Goal: Information Seeking & Learning: Check status

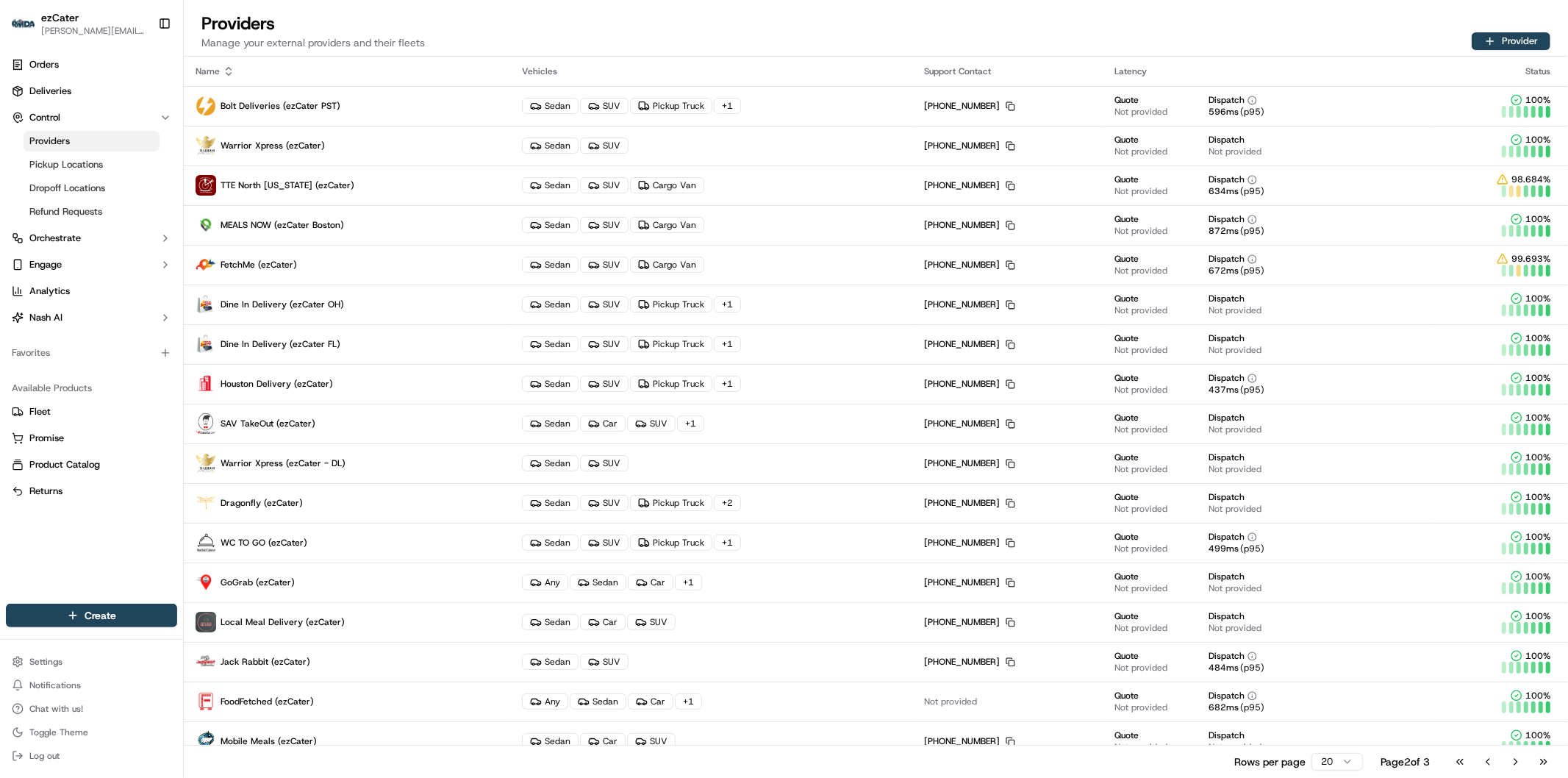
scroll to position [134, 0]
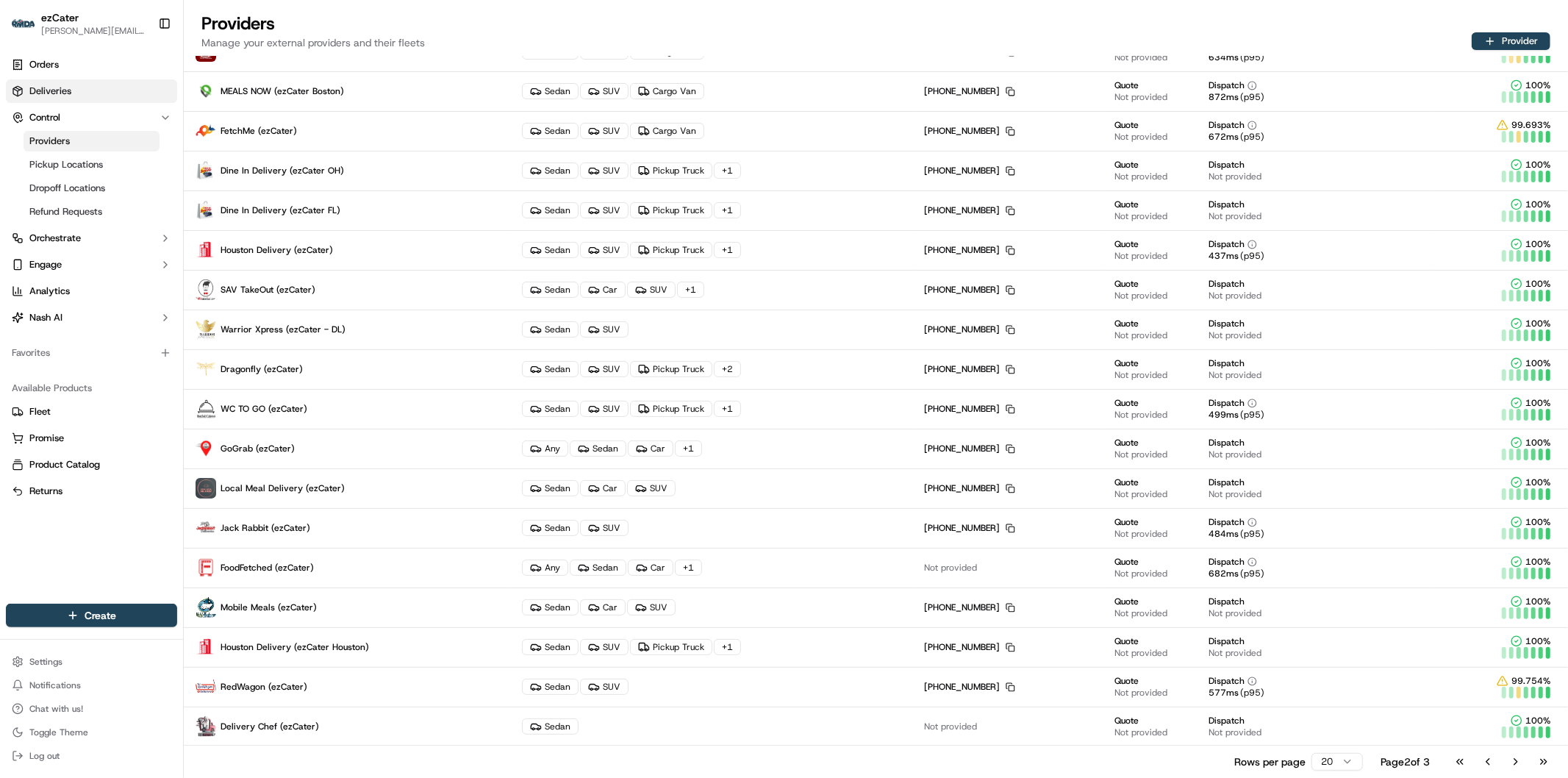
click at [62, 89] on span "Deliveries" at bounding box center [50, 91] width 42 height 13
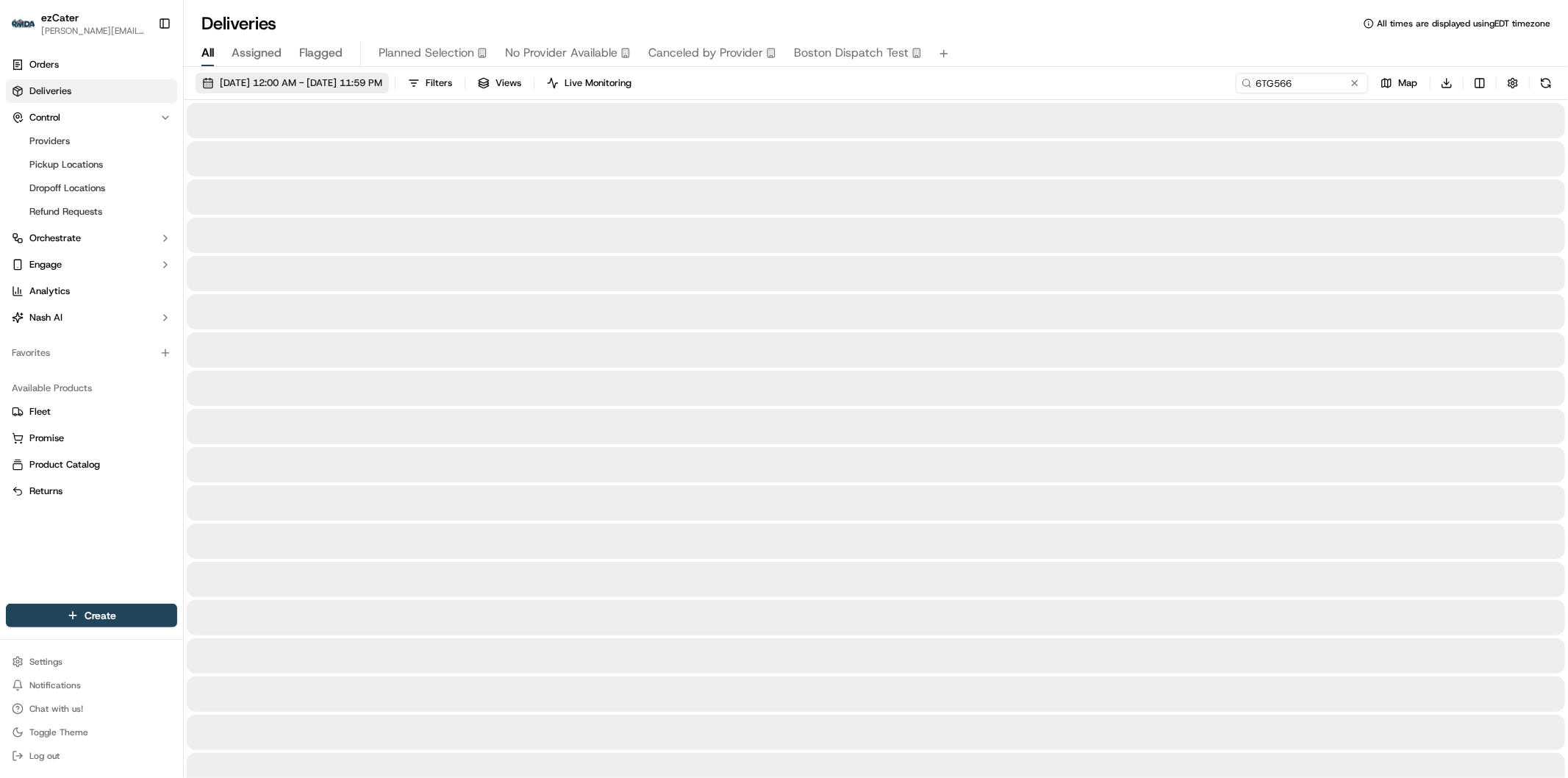
click at [277, 85] on span "[DATE] 12:00 AM - [DATE] 11:59 PM" at bounding box center [301, 83] width 162 height 13
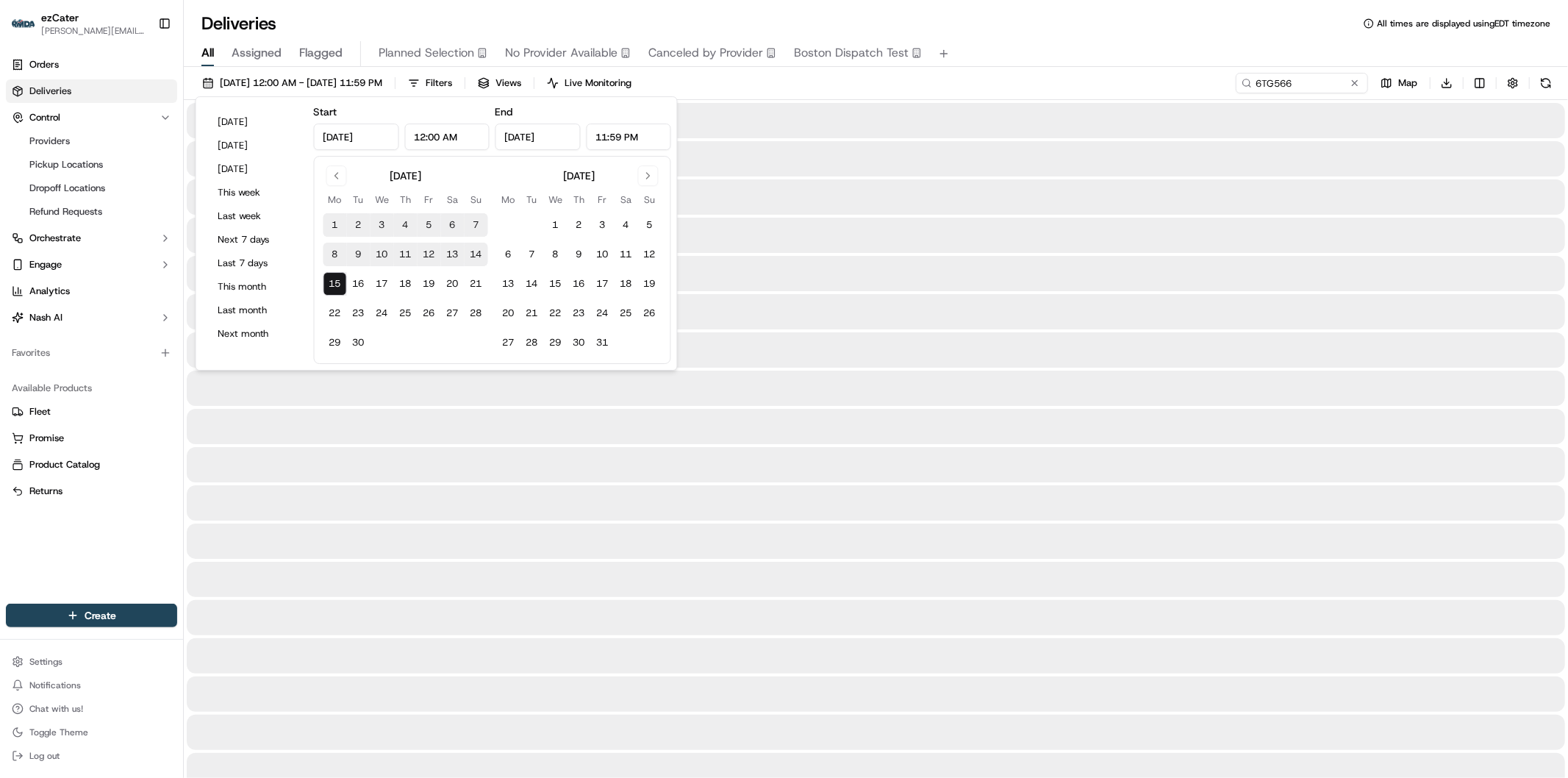
click at [332, 216] on button "1" at bounding box center [335, 225] width 24 height 24
type input "[DATE]"
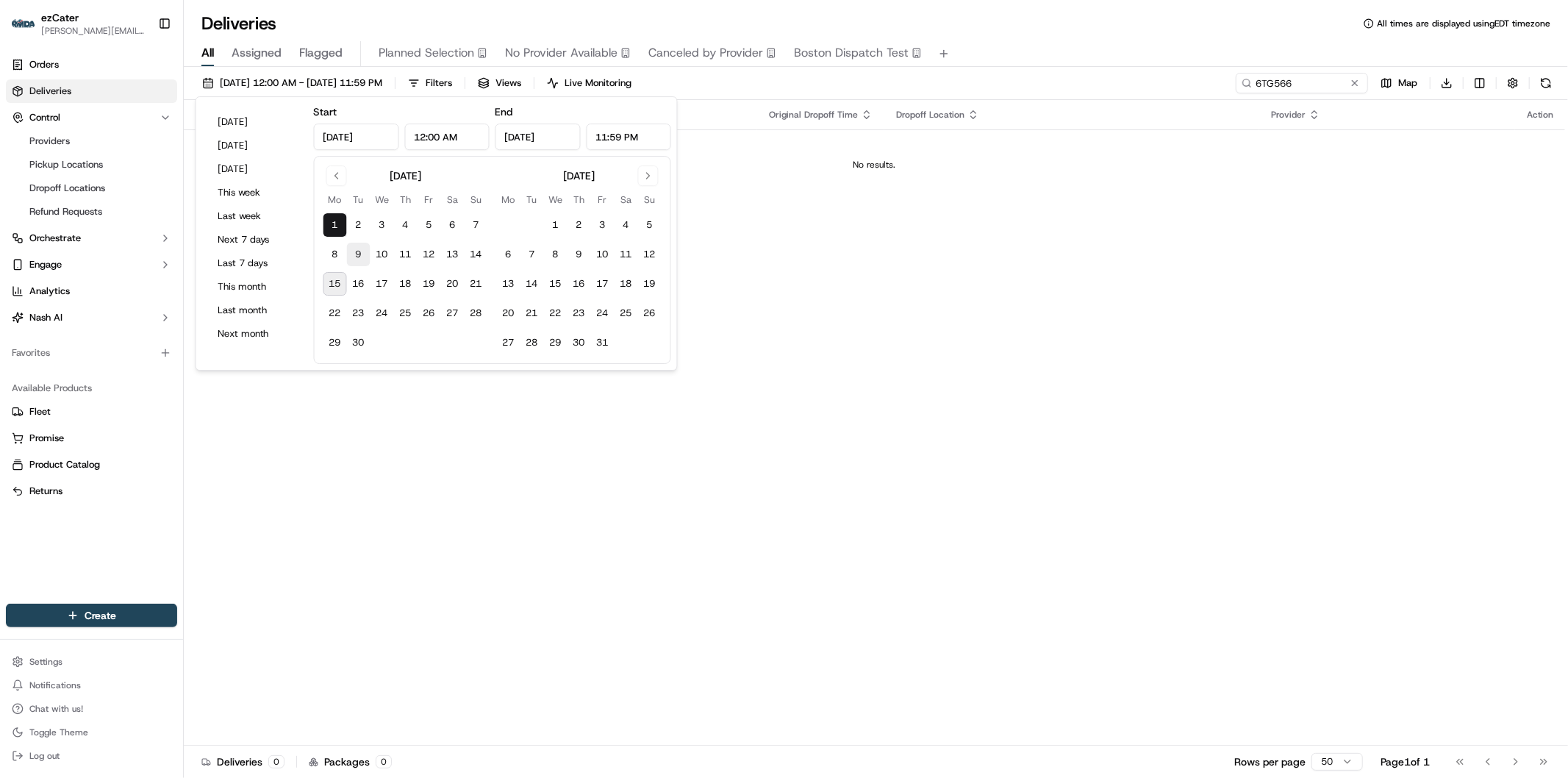
click at [356, 251] on button "9" at bounding box center [359, 254] width 24 height 24
type input "[DATE]"
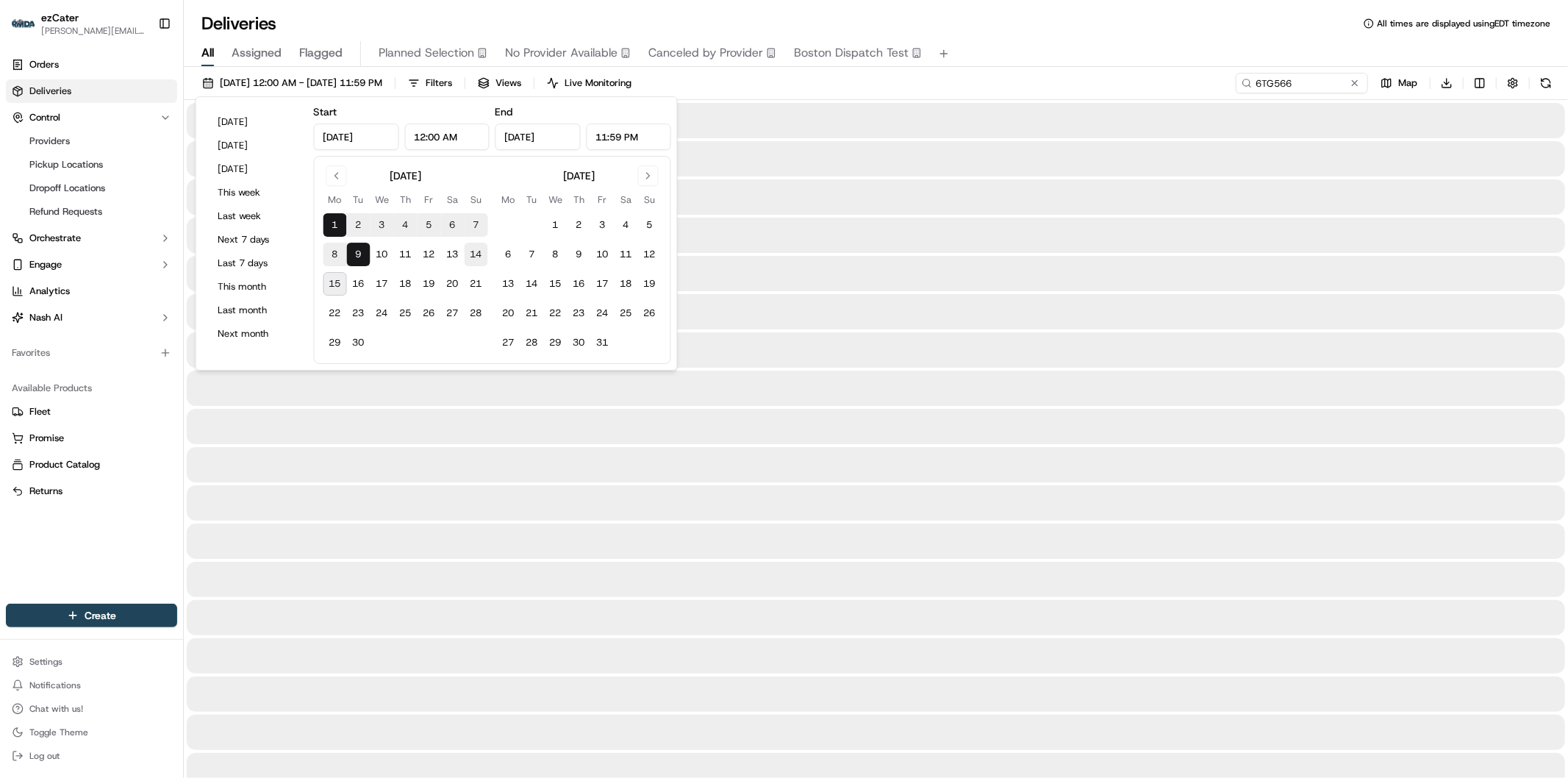
click at [475, 252] on button "14" at bounding box center [476, 254] width 24 height 24
type input "[DATE]"
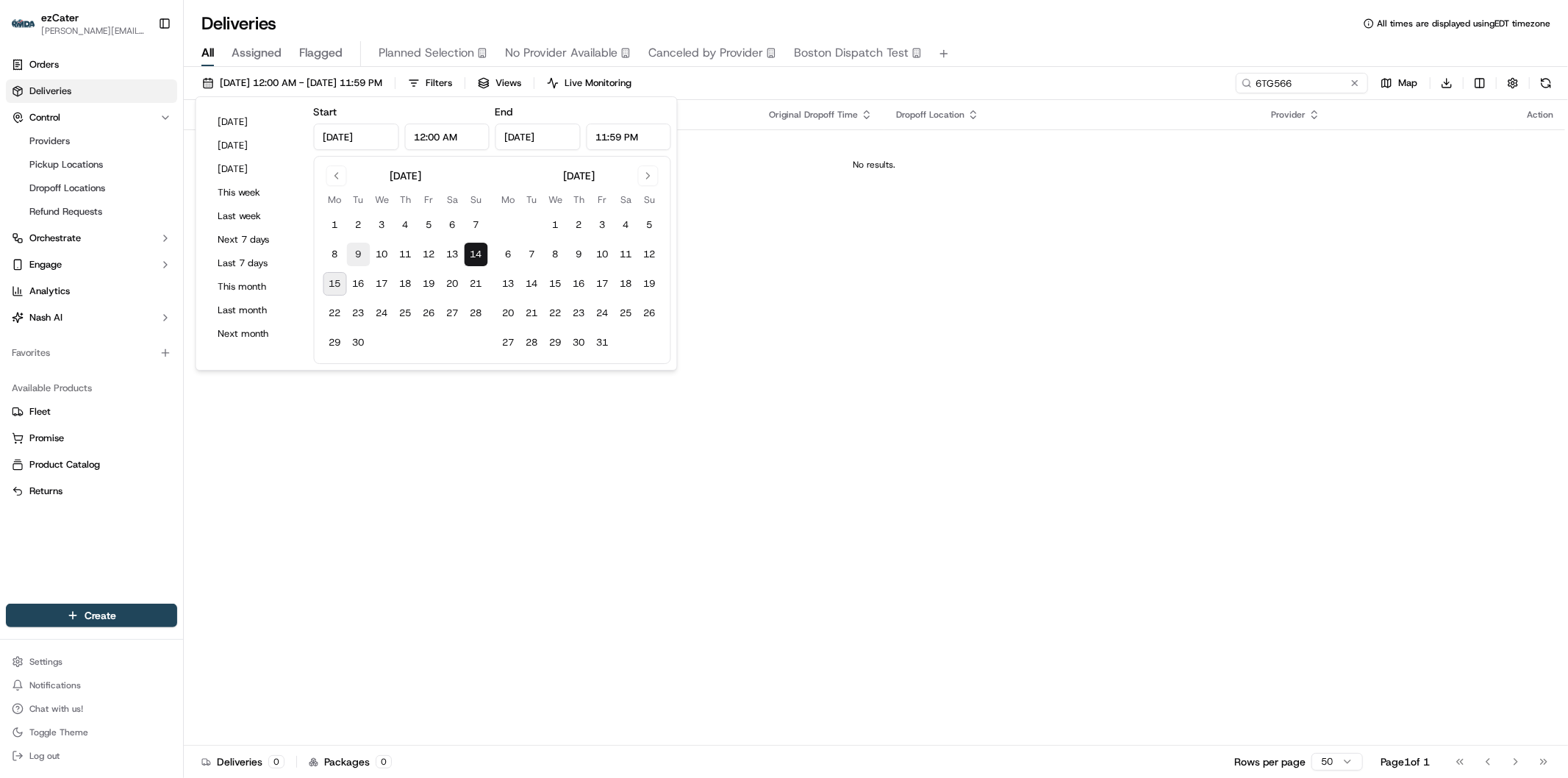
click at [353, 254] on button "9" at bounding box center [359, 254] width 24 height 24
type input "[DATE]"
click at [1355, 82] on button at bounding box center [1355, 83] width 15 height 15
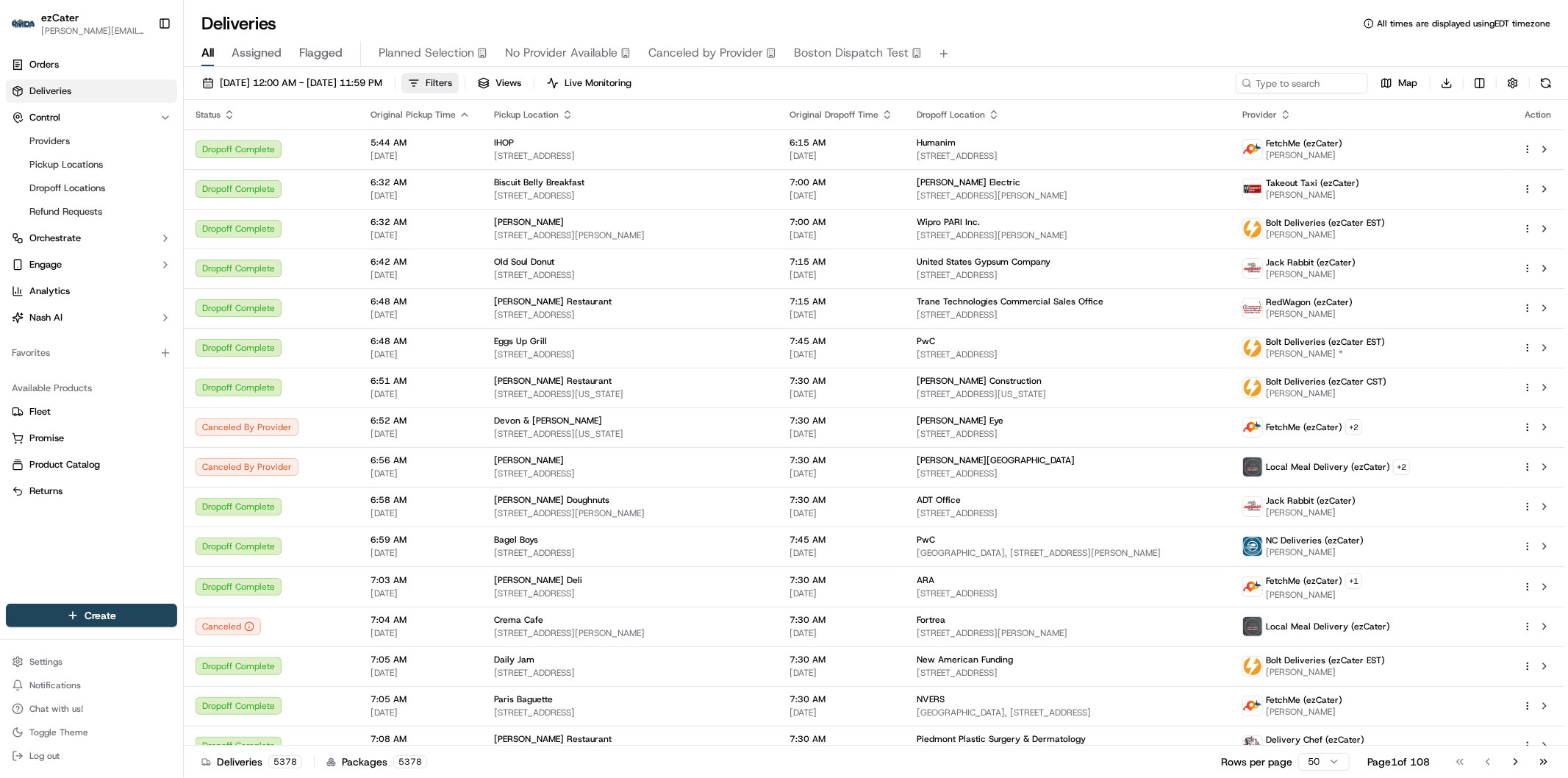
click at [459, 83] on button "Filters" at bounding box center [430, 83] width 57 height 20
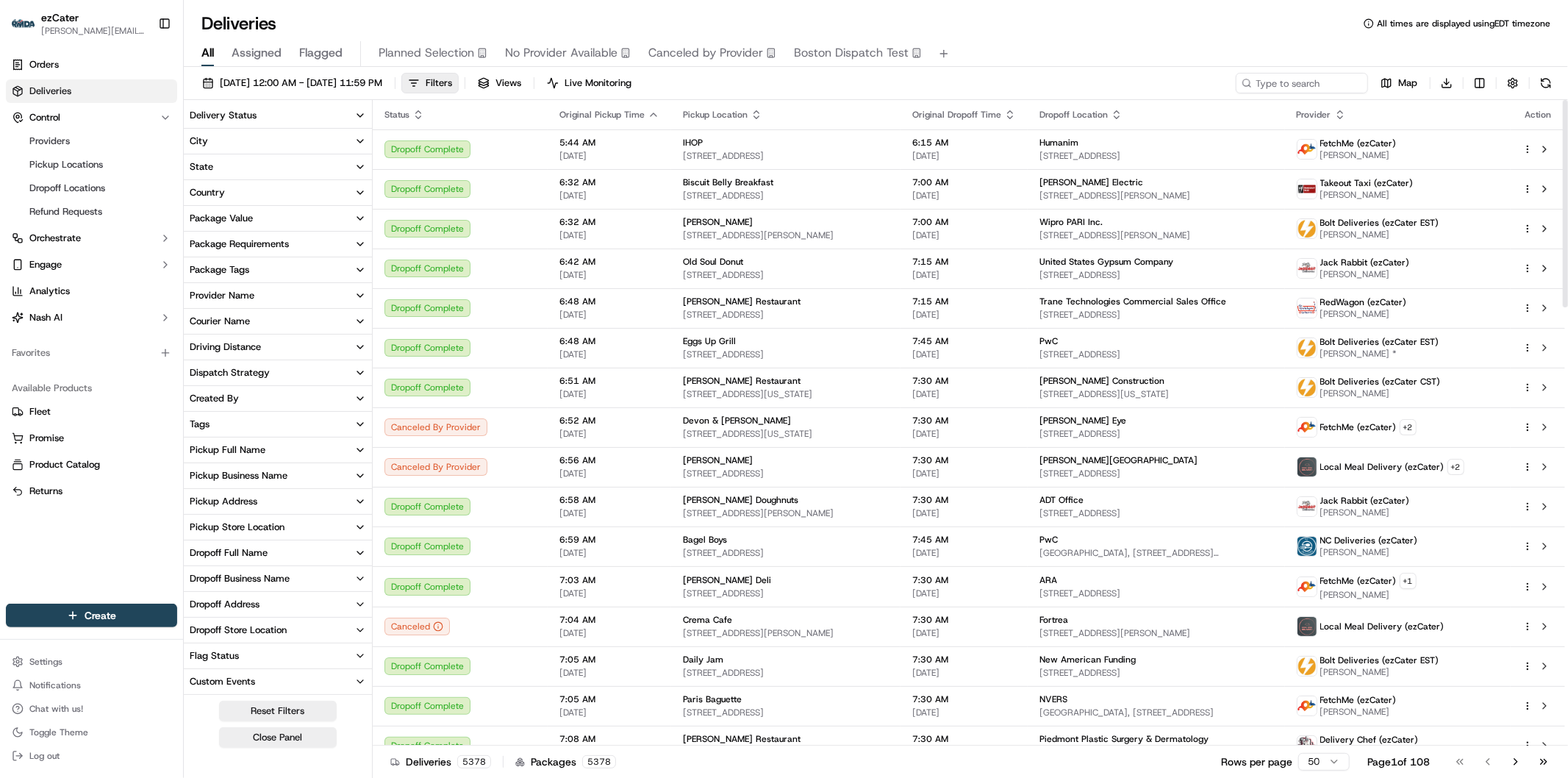
click at [358, 165] on icon "button" at bounding box center [360, 167] width 12 height 12
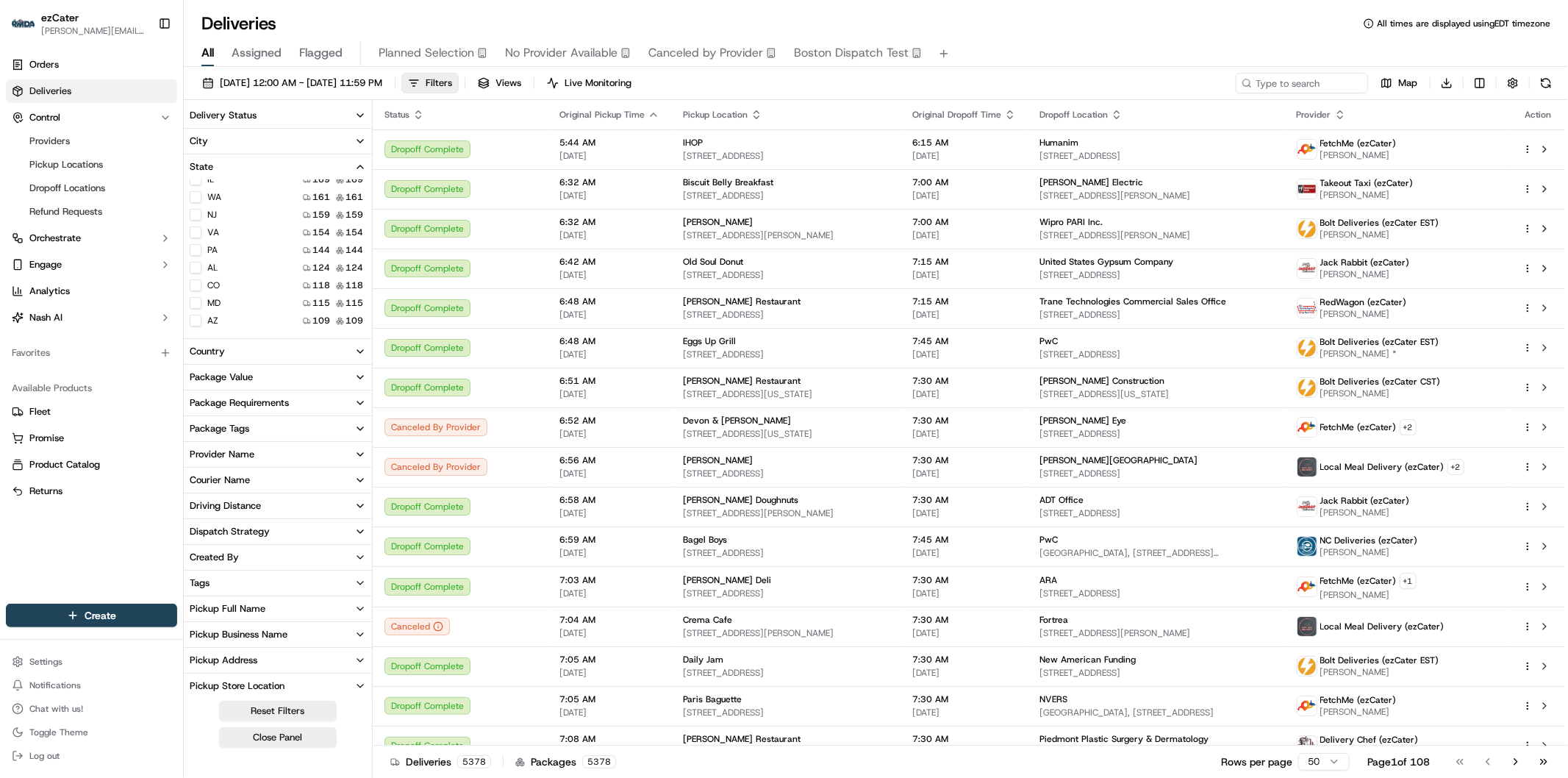
scroll to position [82, 0]
click at [197, 208] on button "NC" at bounding box center [195, 208] width 12 height 12
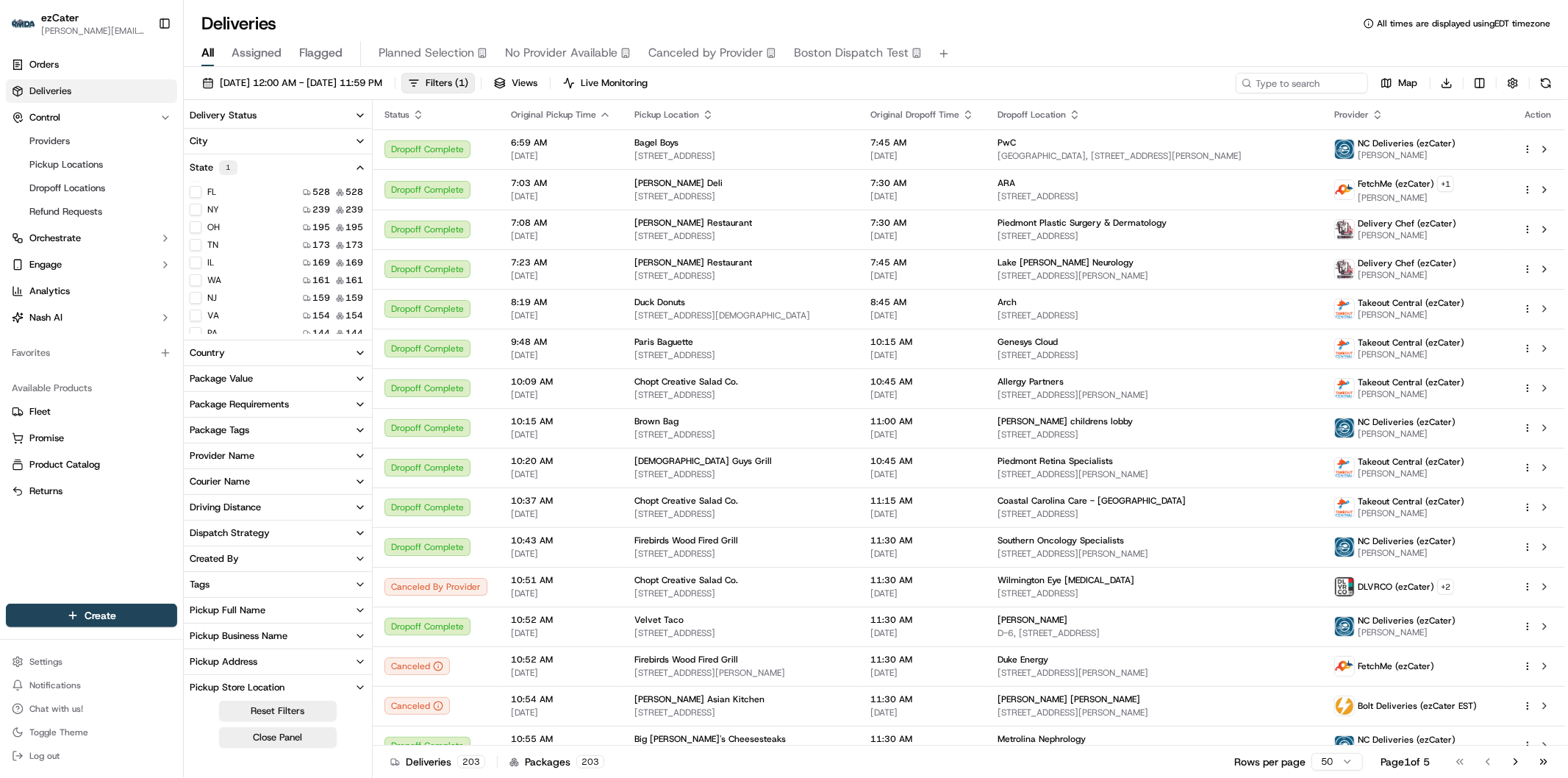
click at [358, 459] on icon "button" at bounding box center [360, 456] width 12 height 12
click at [280, 483] on input at bounding box center [287, 483] width 159 height 24
type input "fet"
click at [194, 509] on \(ezCater\) "FetchMe (ezCater)" at bounding box center [195, 508] width 12 height 12
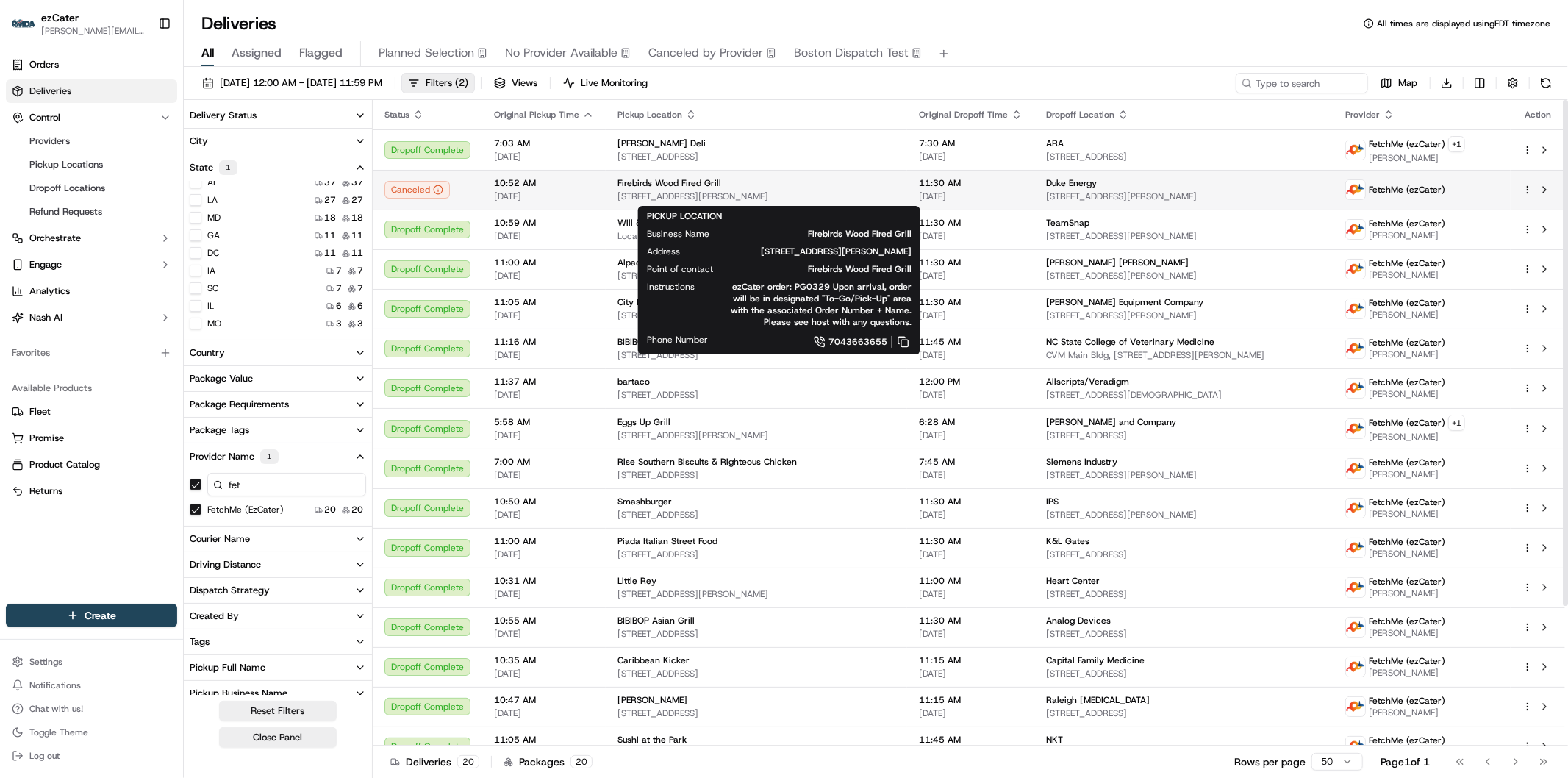
click at [716, 188] on div "Firebirds Wood Fired Grill" at bounding box center [756, 183] width 278 height 12
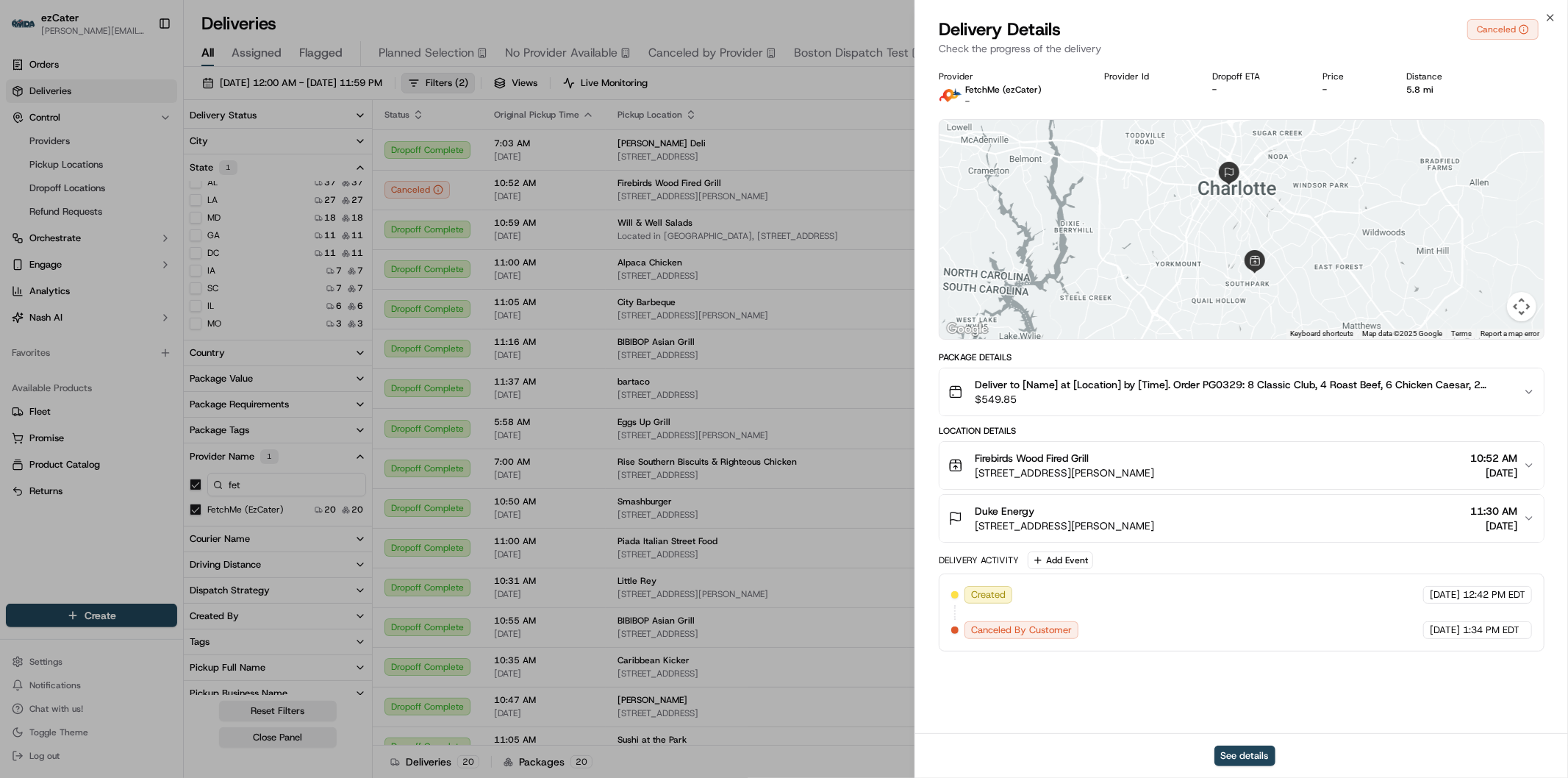
drag, startPoint x: 1131, startPoint y: 476, endPoint x: 1160, endPoint y: 482, distance: 29.6
click at [1160, 482] on button "Firebirds Wood Fired Grill [STREET_ADDRESS][PERSON_NAME] 10:52 AM [DATE]" at bounding box center [1242, 465] width 605 height 47
copy span "28210"
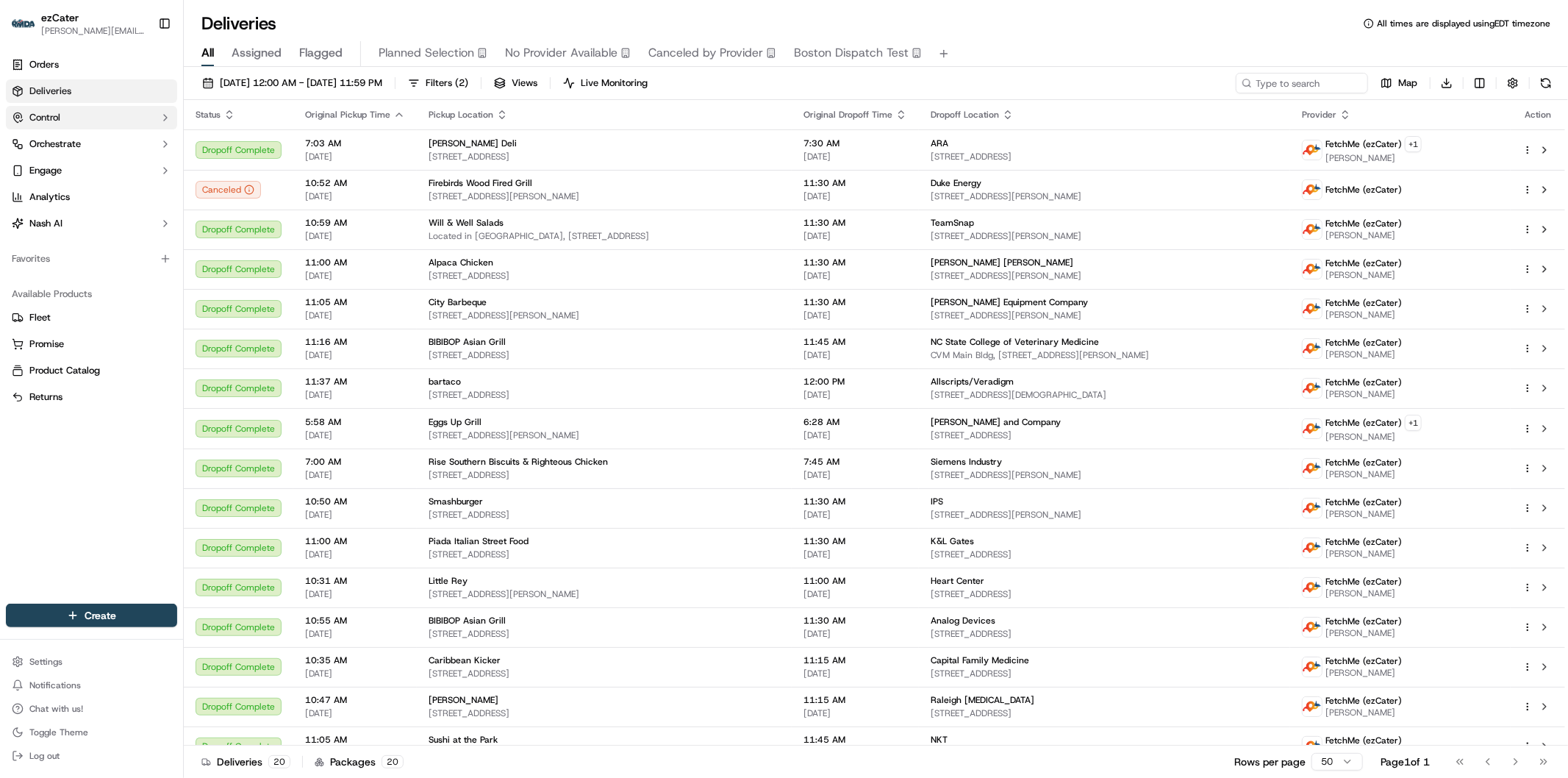
click at [90, 120] on button "Control" at bounding box center [91, 118] width 172 height 24
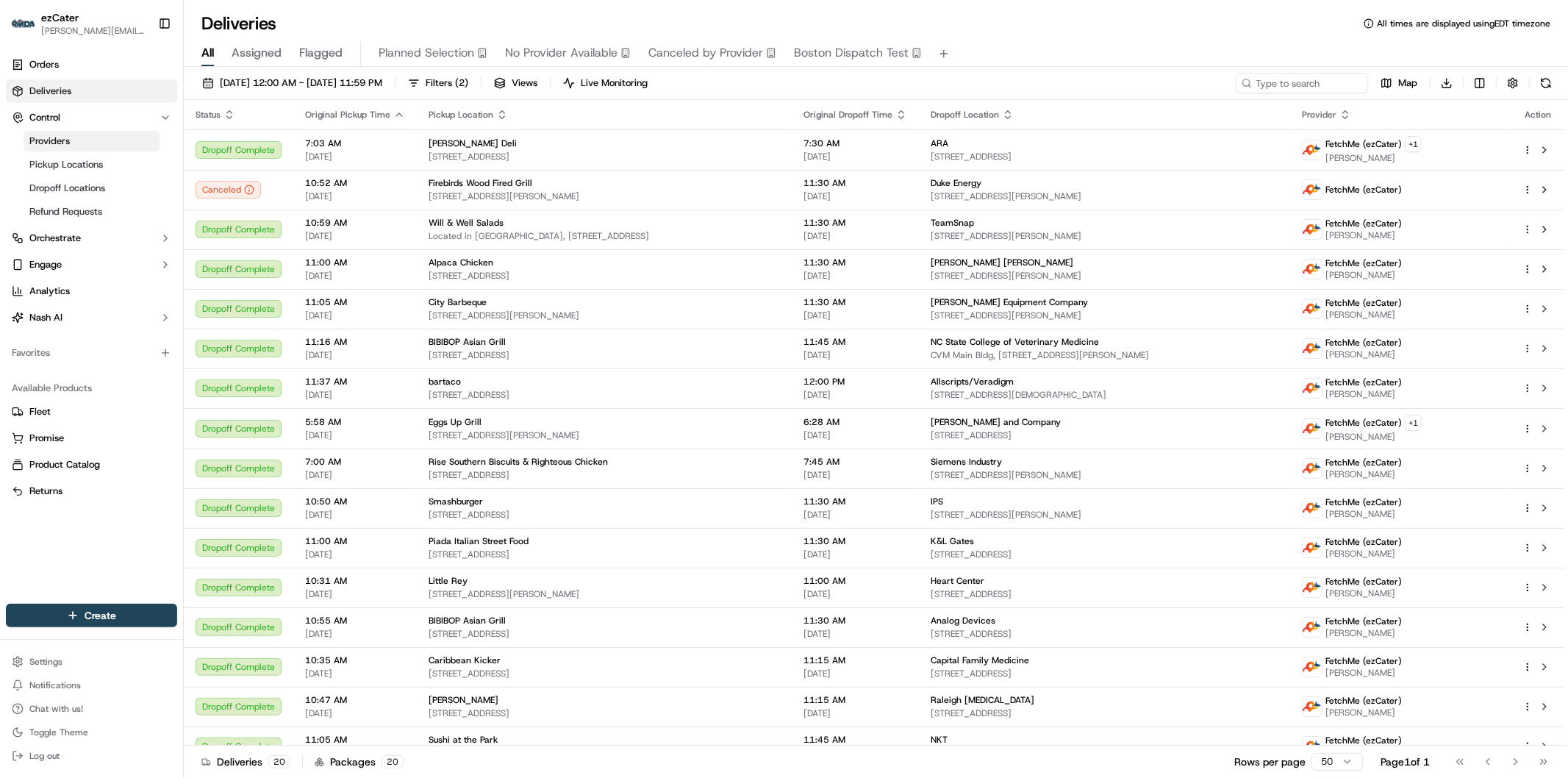
click at [79, 142] on link "Providers" at bounding box center [91, 141] width 136 height 20
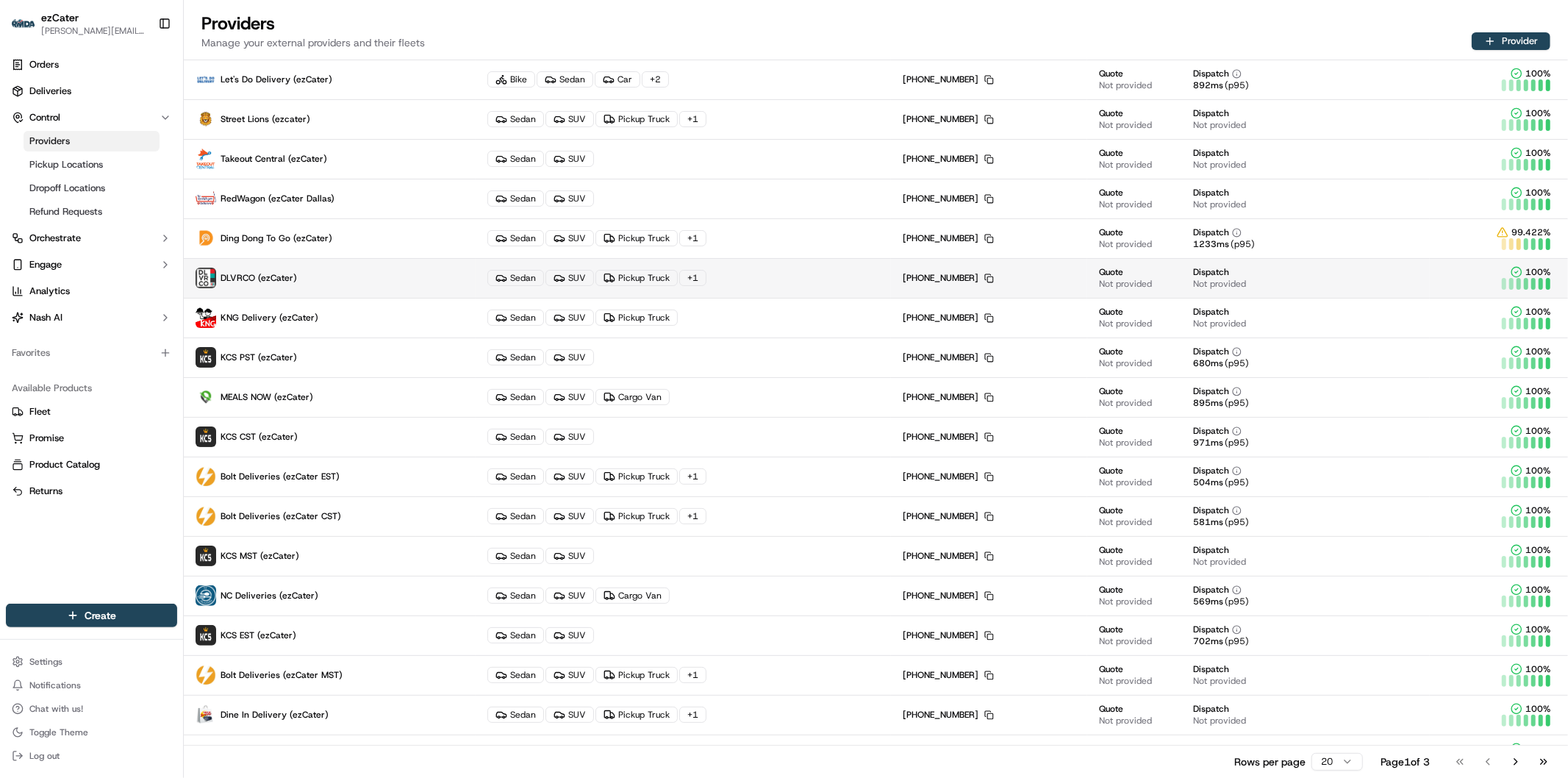
scroll to position [134, 0]
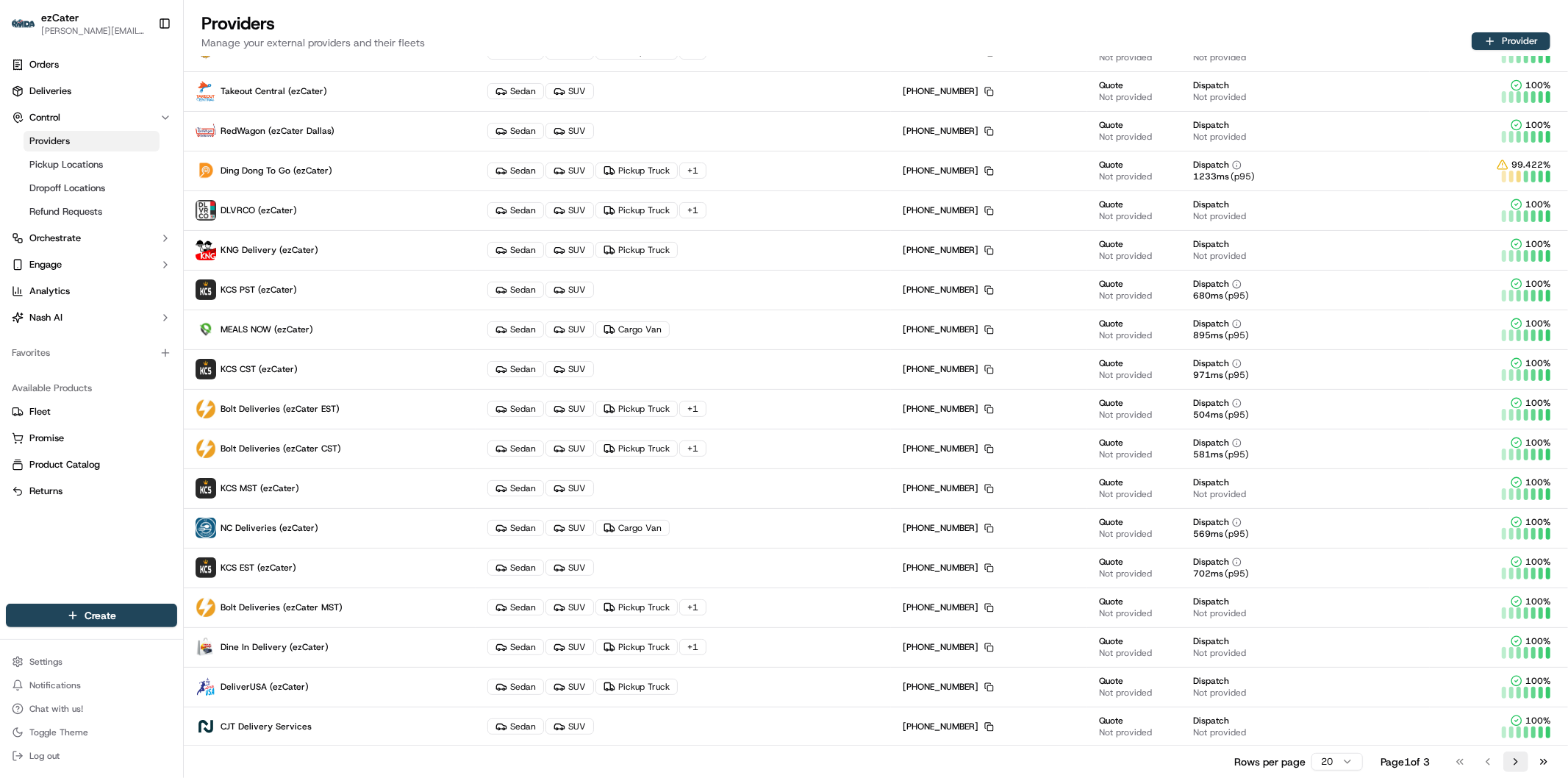
click at [1511, 760] on button "Go to next page" at bounding box center [1516, 762] width 25 height 20
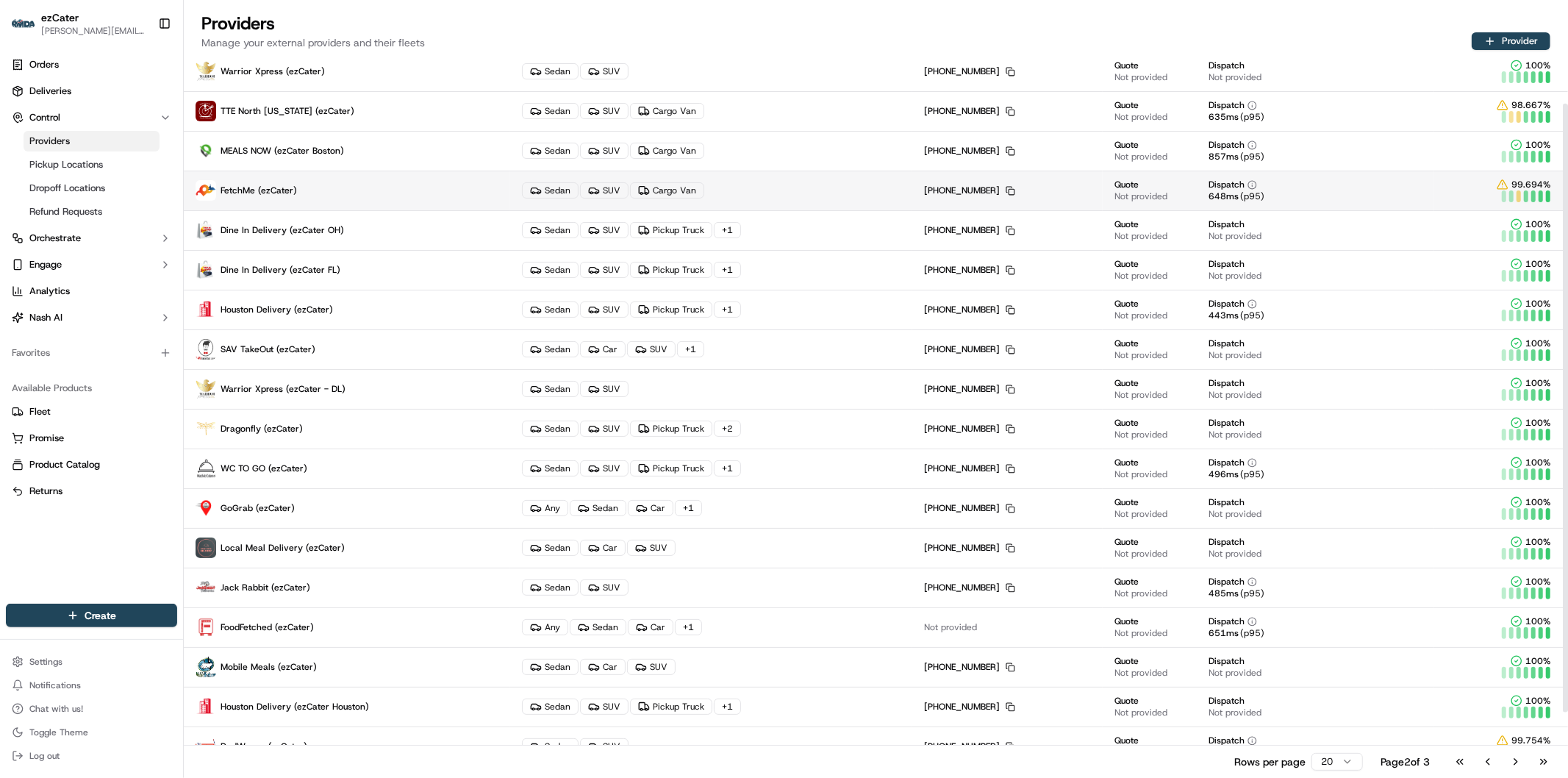
scroll to position [0, 0]
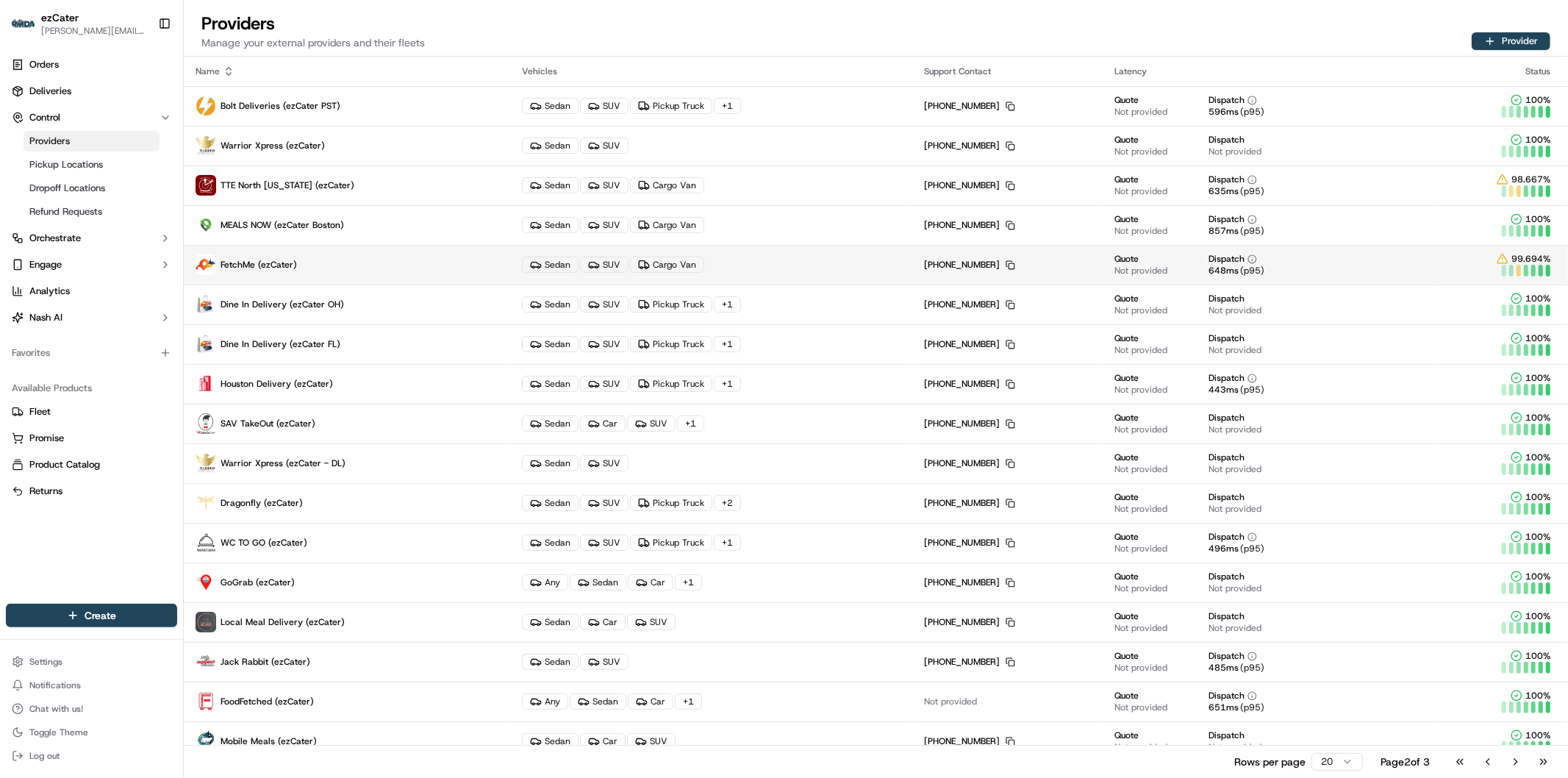
click at [320, 267] on p "FetchMe (ezCater)" at bounding box center [346, 265] width 303 height 20
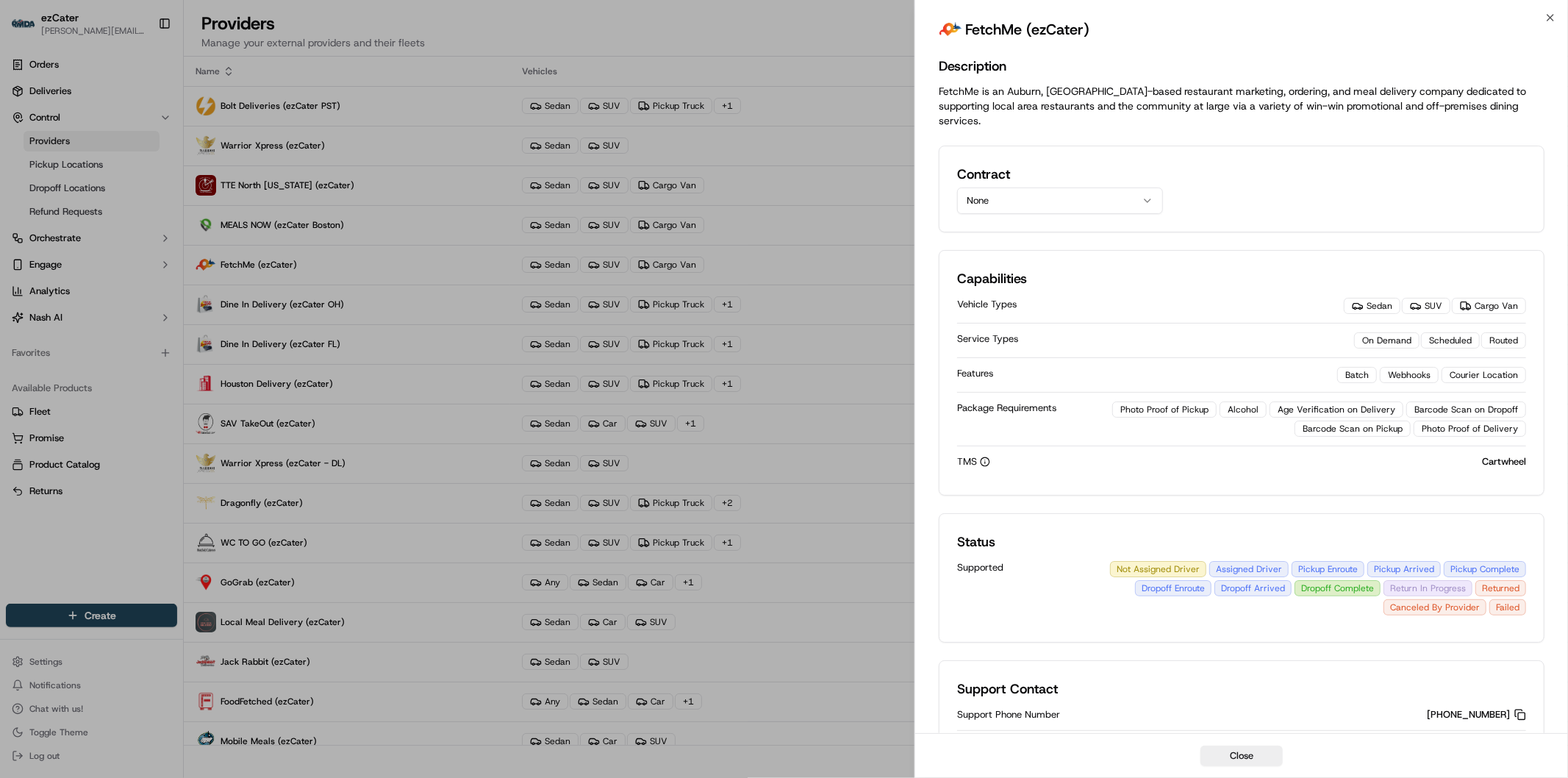
click at [1100, 187] on button "None" at bounding box center [1060, 201] width 206 height 27
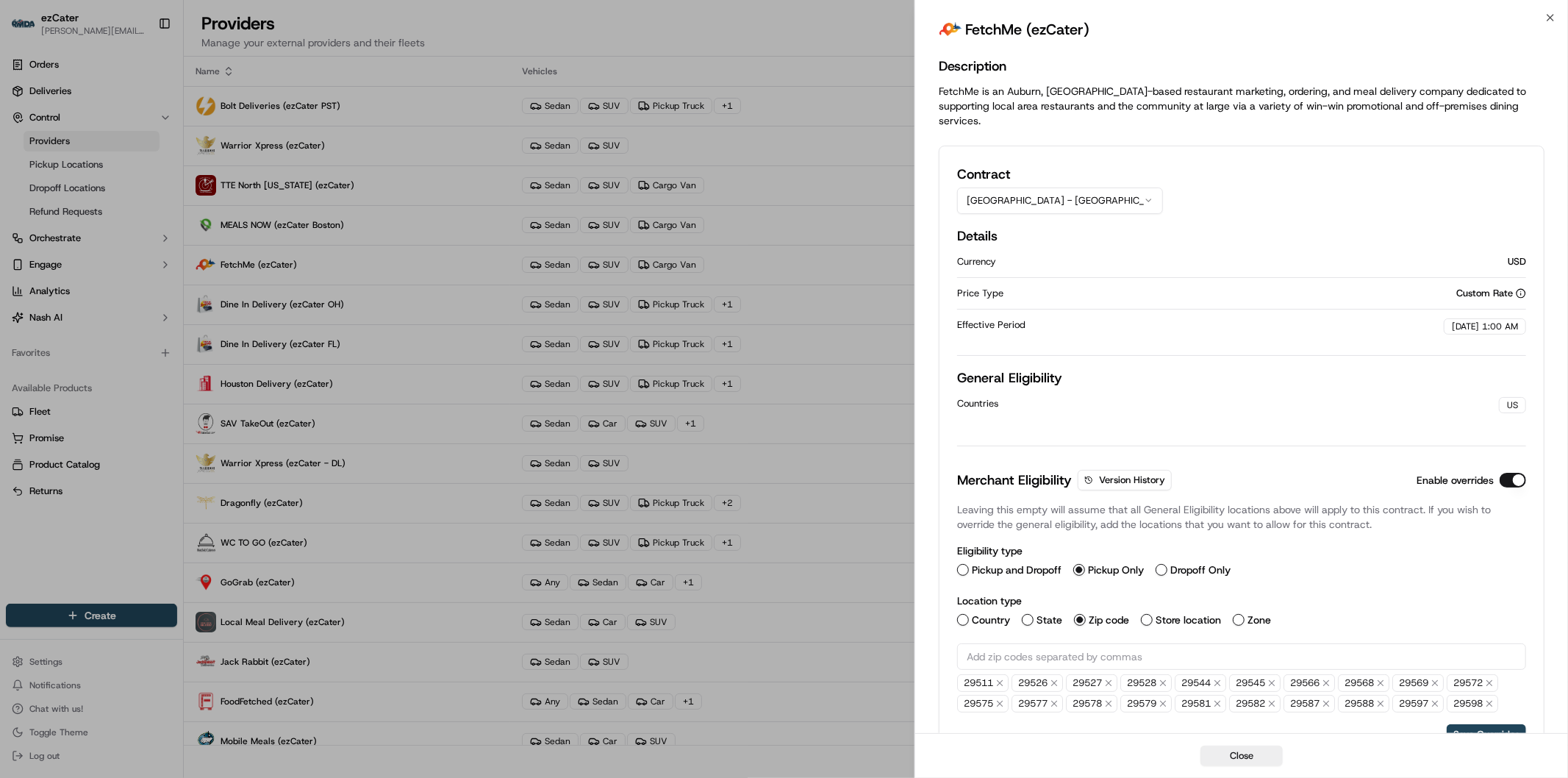
click at [1130, 187] on button "Myrtle Beach - SC" at bounding box center [1060, 201] width 206 height 27
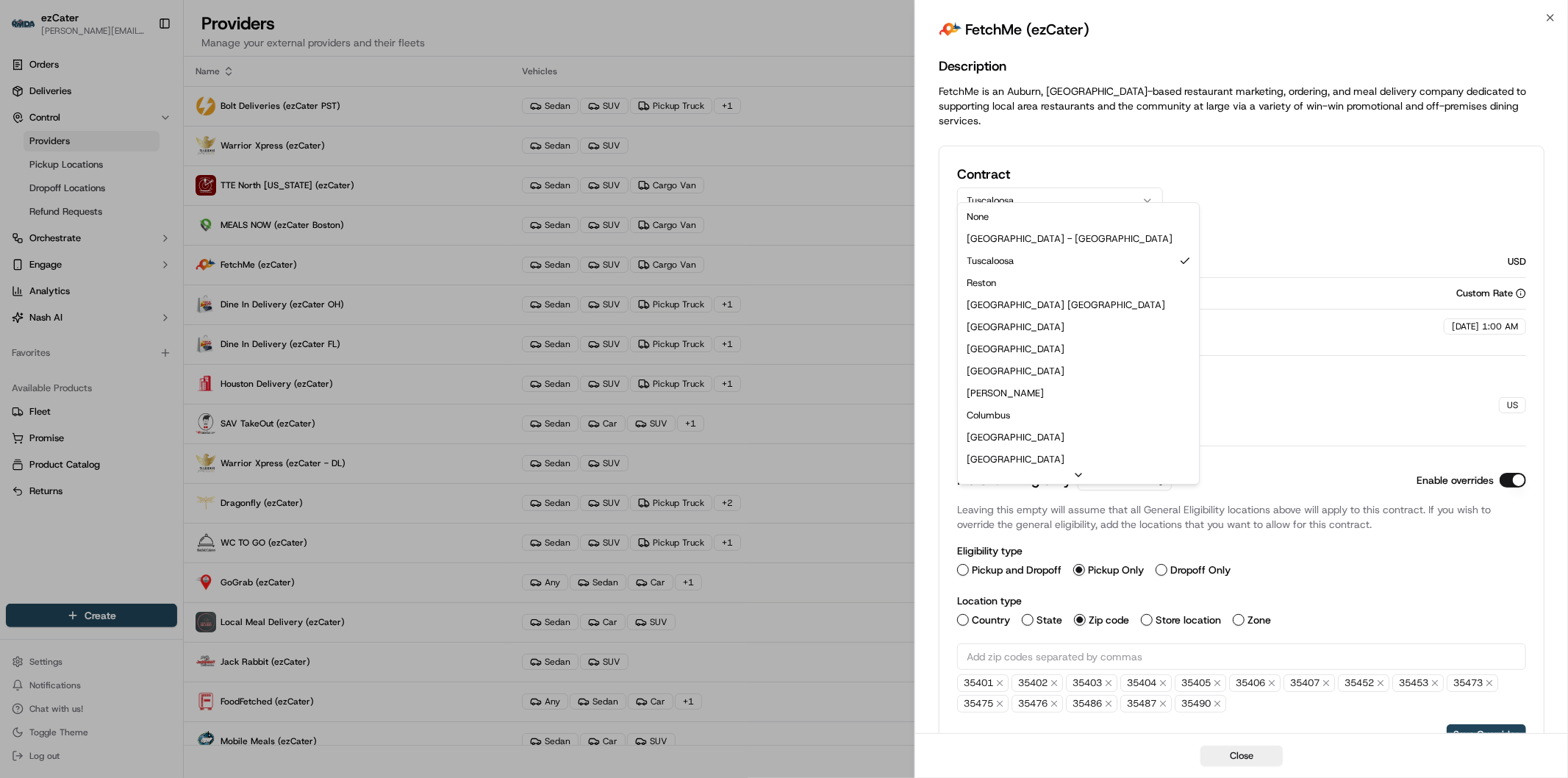
click at [1089, 187] on button "Tuscaloosa" at bounding box center [1060, 201] width 206 height 27
click at [1060, 187] on button "Reston" at bounding box center [1060, 201] width 206 height 27
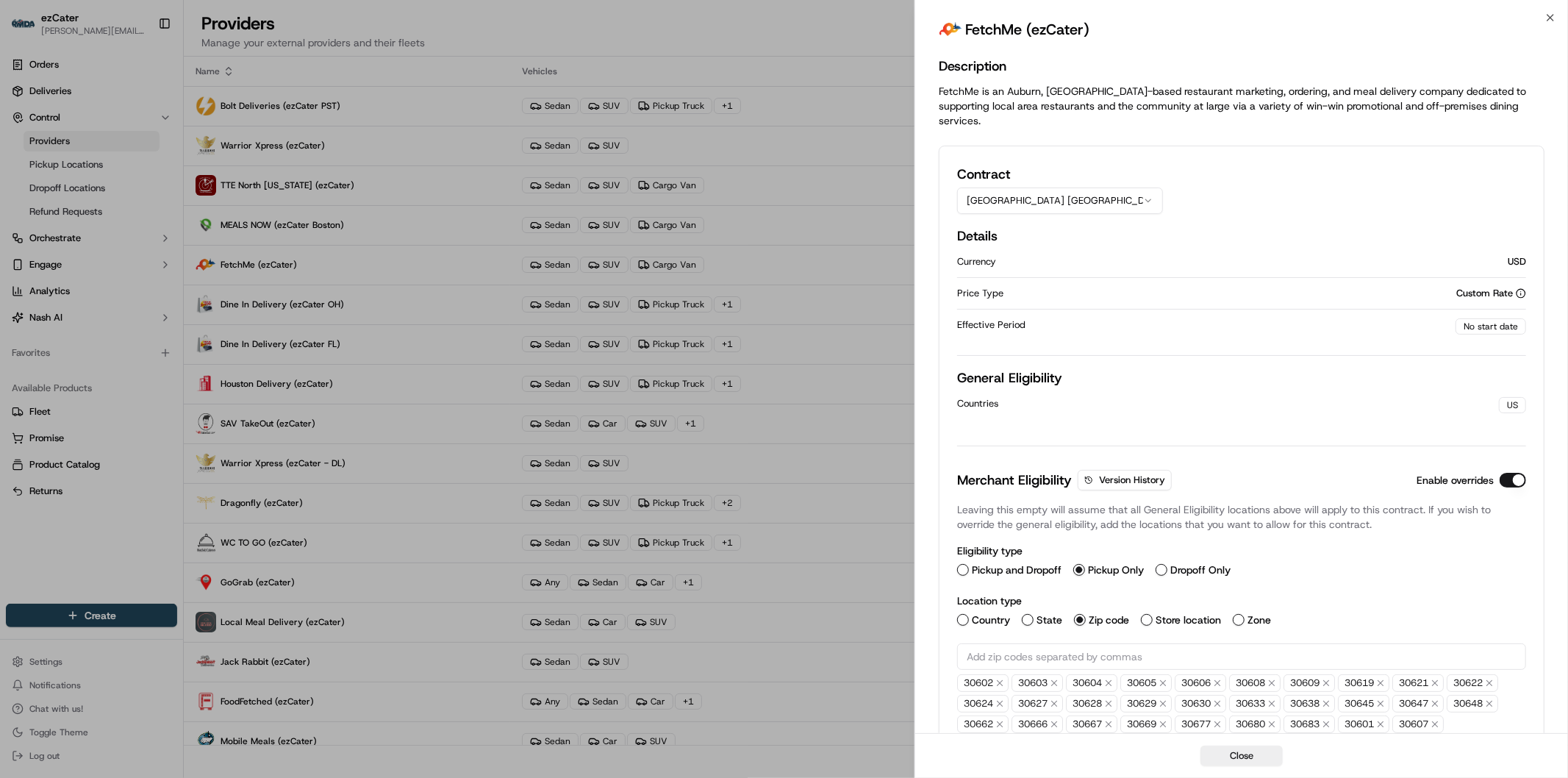
click at [1053, 187] on button "Athens GA" at bounding box center [1060, 201] width 206 height 27
click at [1045, 187] on button "Richmond" at bounding box center [1060, 201] width 206 height 27
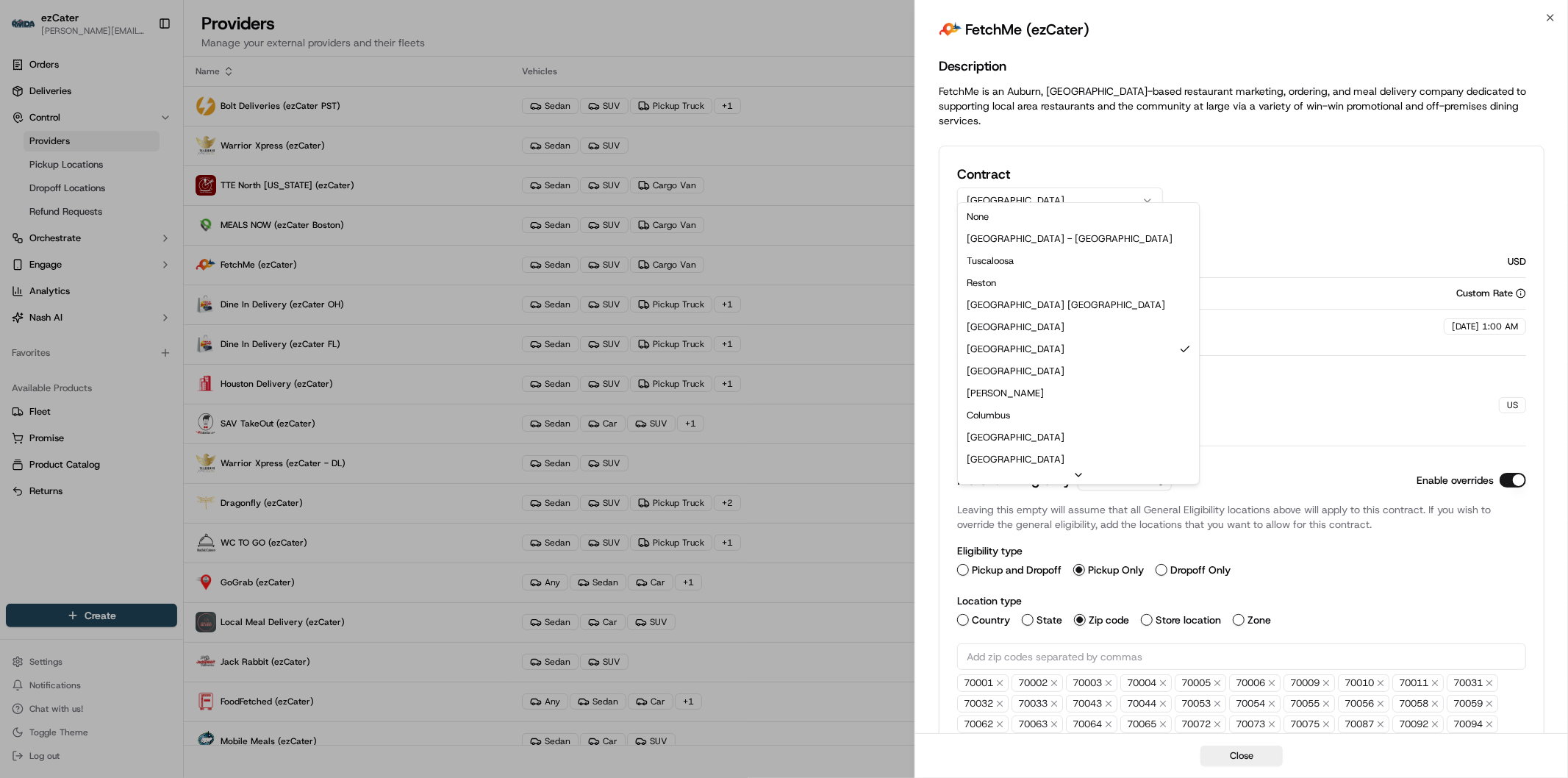
click at [1050, 188] on button "New Orleans" at bounding box center [1060, 201] width 206 height 27
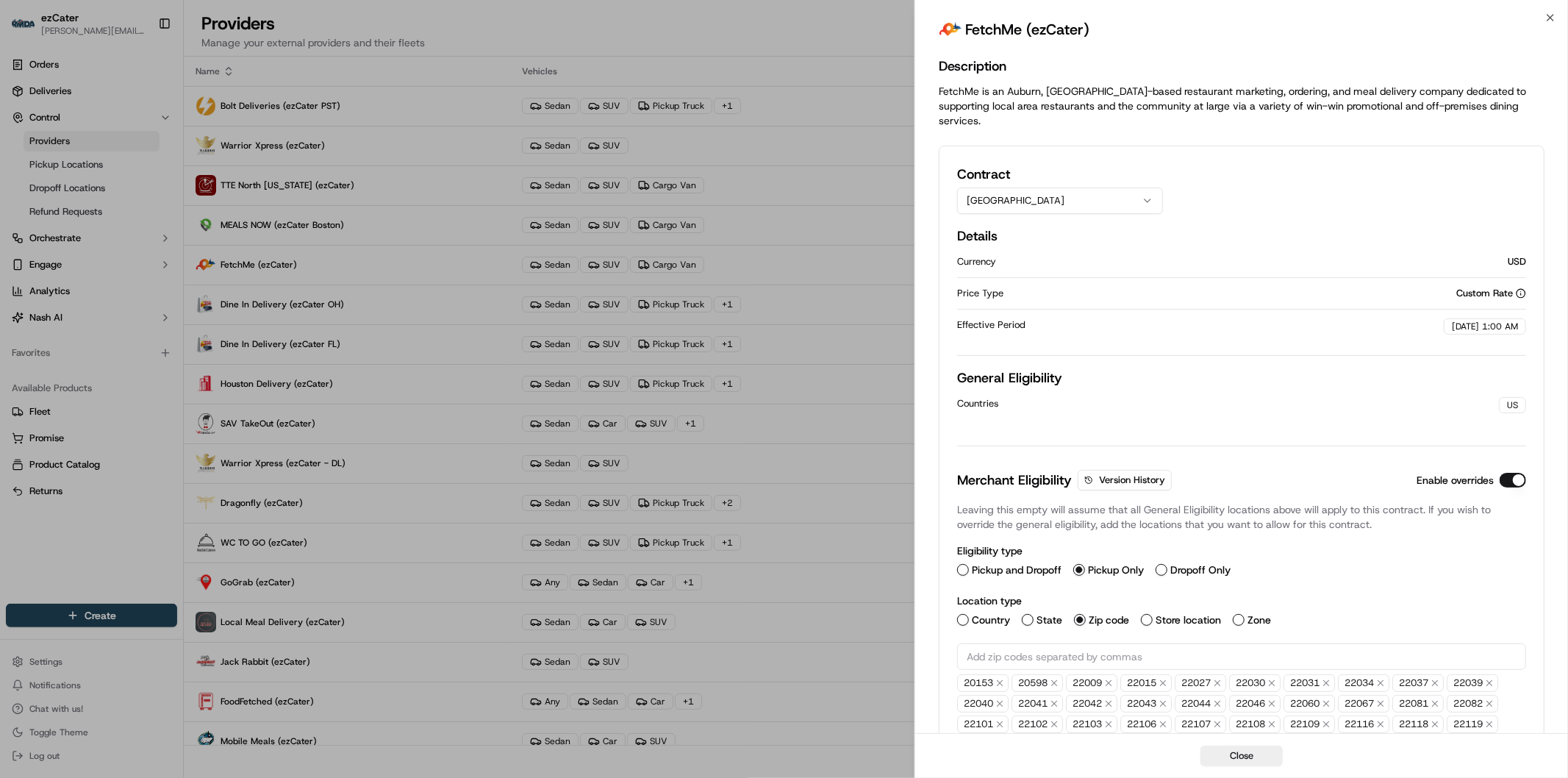
click at [1070, 187] on button "Arlington" at bounding box center [1060, 201] width 206 height 27
click at [1057, 187] on button "Montgomery" at bounding box center [1060, 201] width 206 height 27
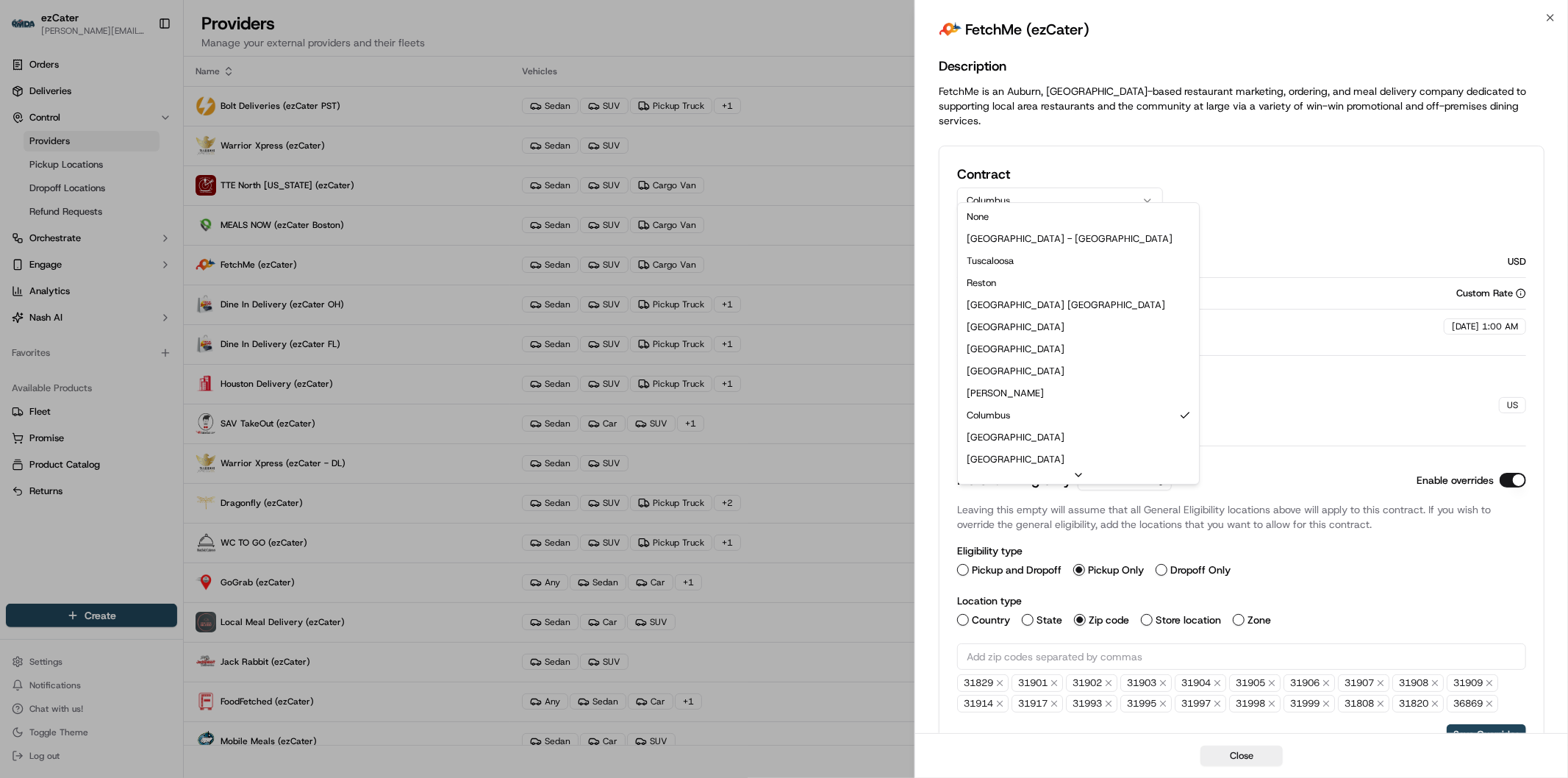
click at [1060, 187] on button "Columbus" at bounding box center [1060, 201] width 206 height 27
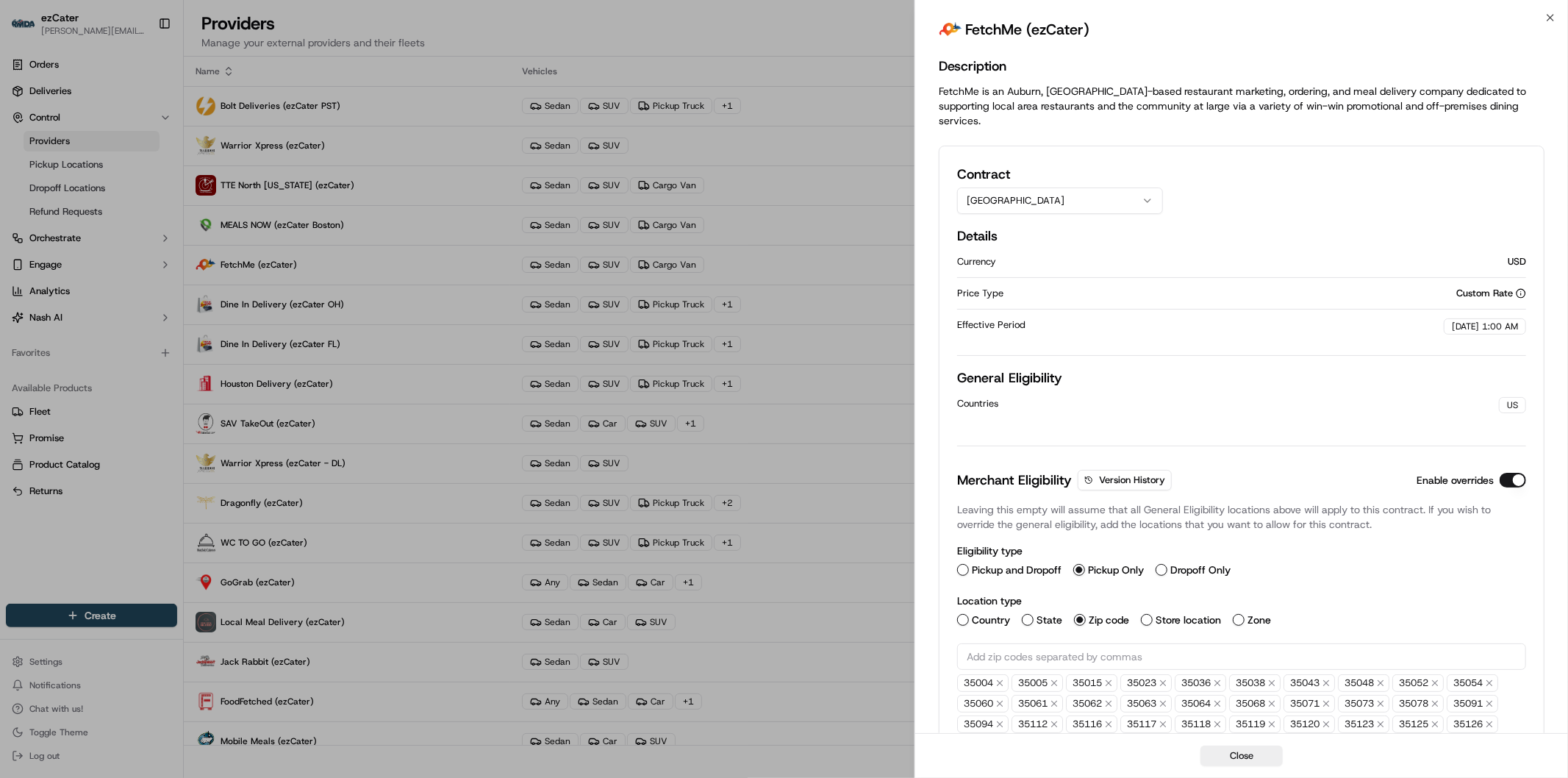
click at [1038, 187] on button "Birmingham" at bounding box center [1060, 201] width 206 height 27
click at [1084, 187] on button "Raleigh" at bounding box center [1060, 201] width 206 height 27
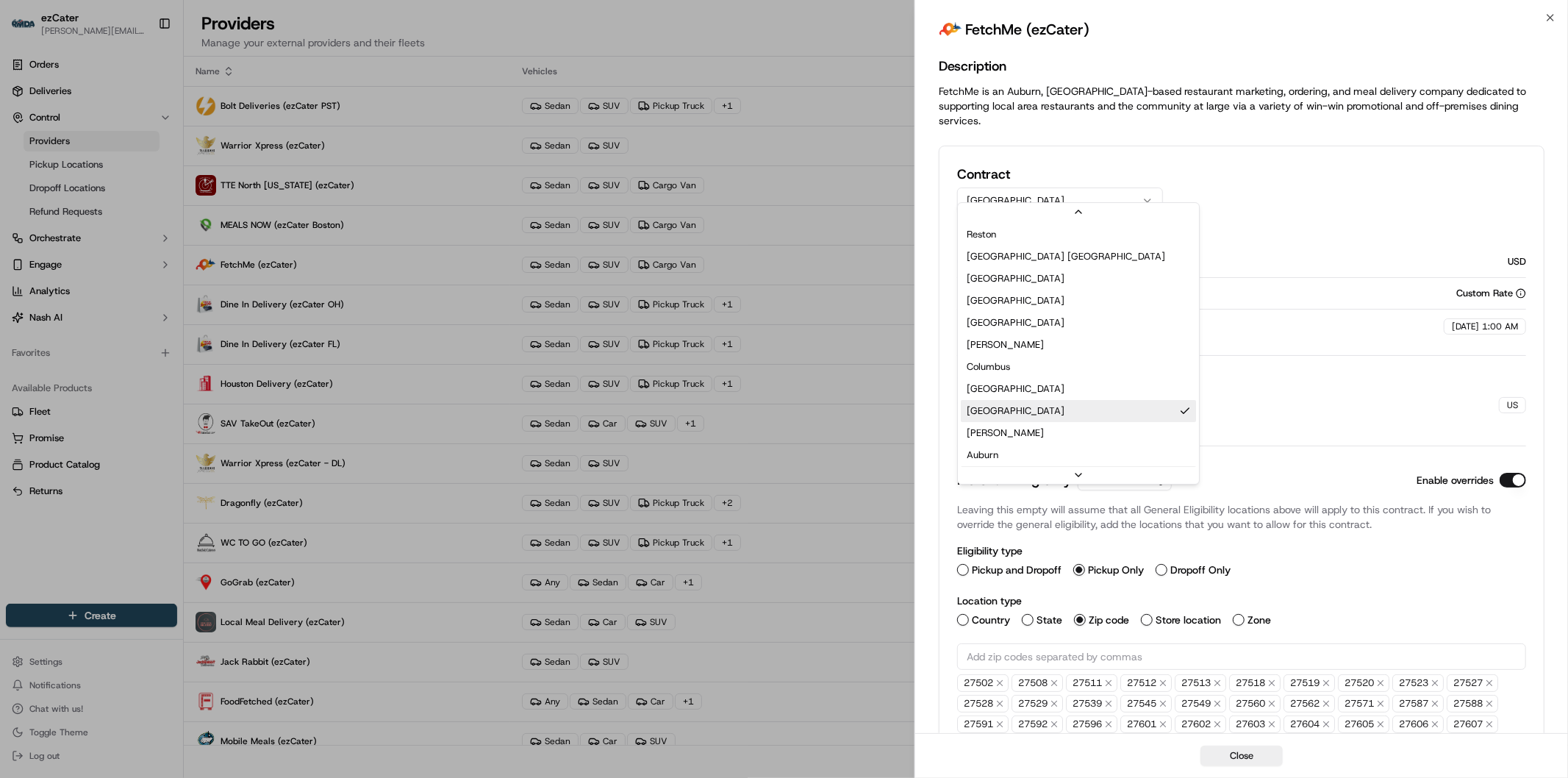
scroll to position [88, 0]
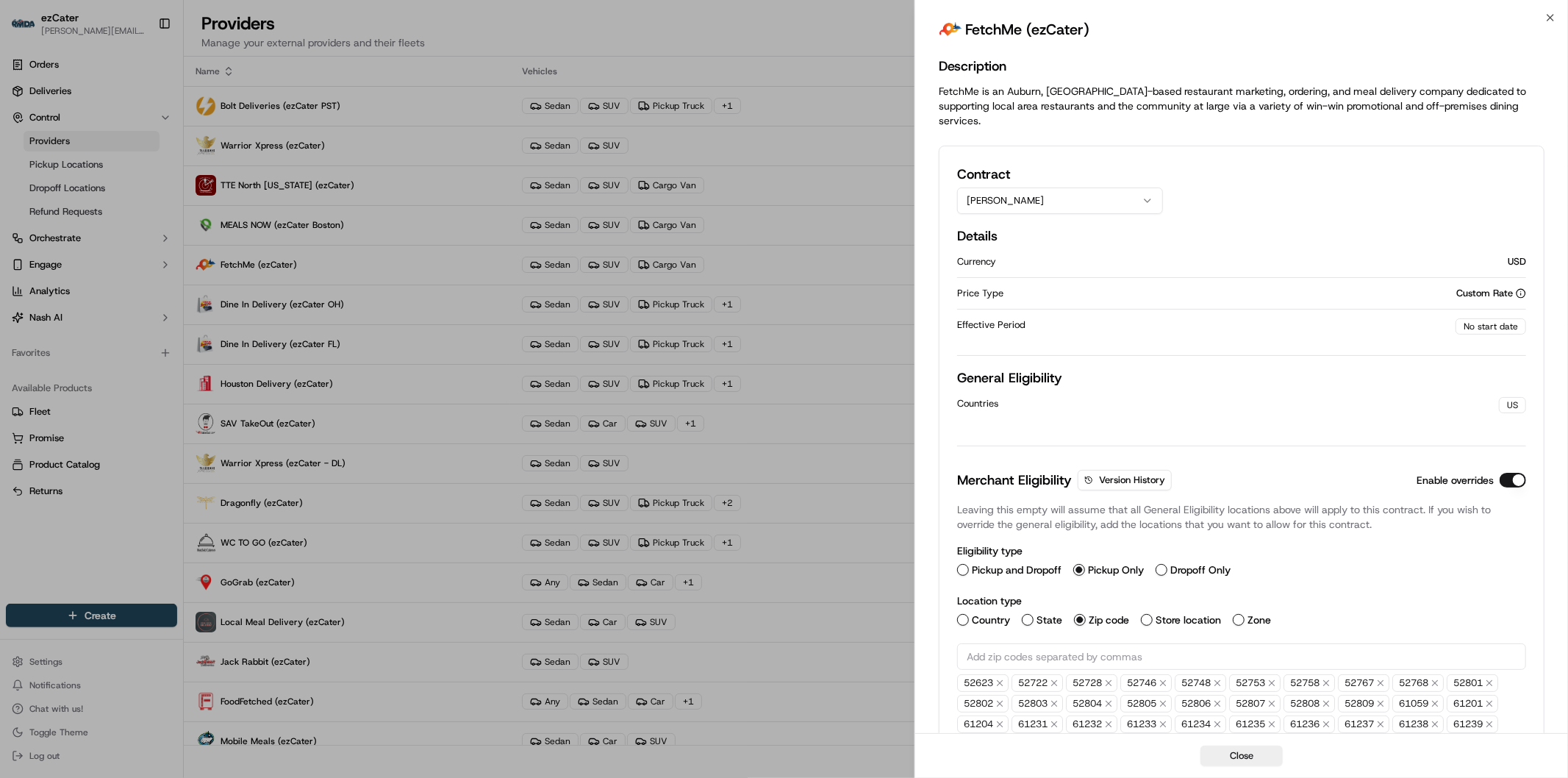
click at [1138, 194] on button "Davenport" at bounding box center [1060, 201] width 206 height 27
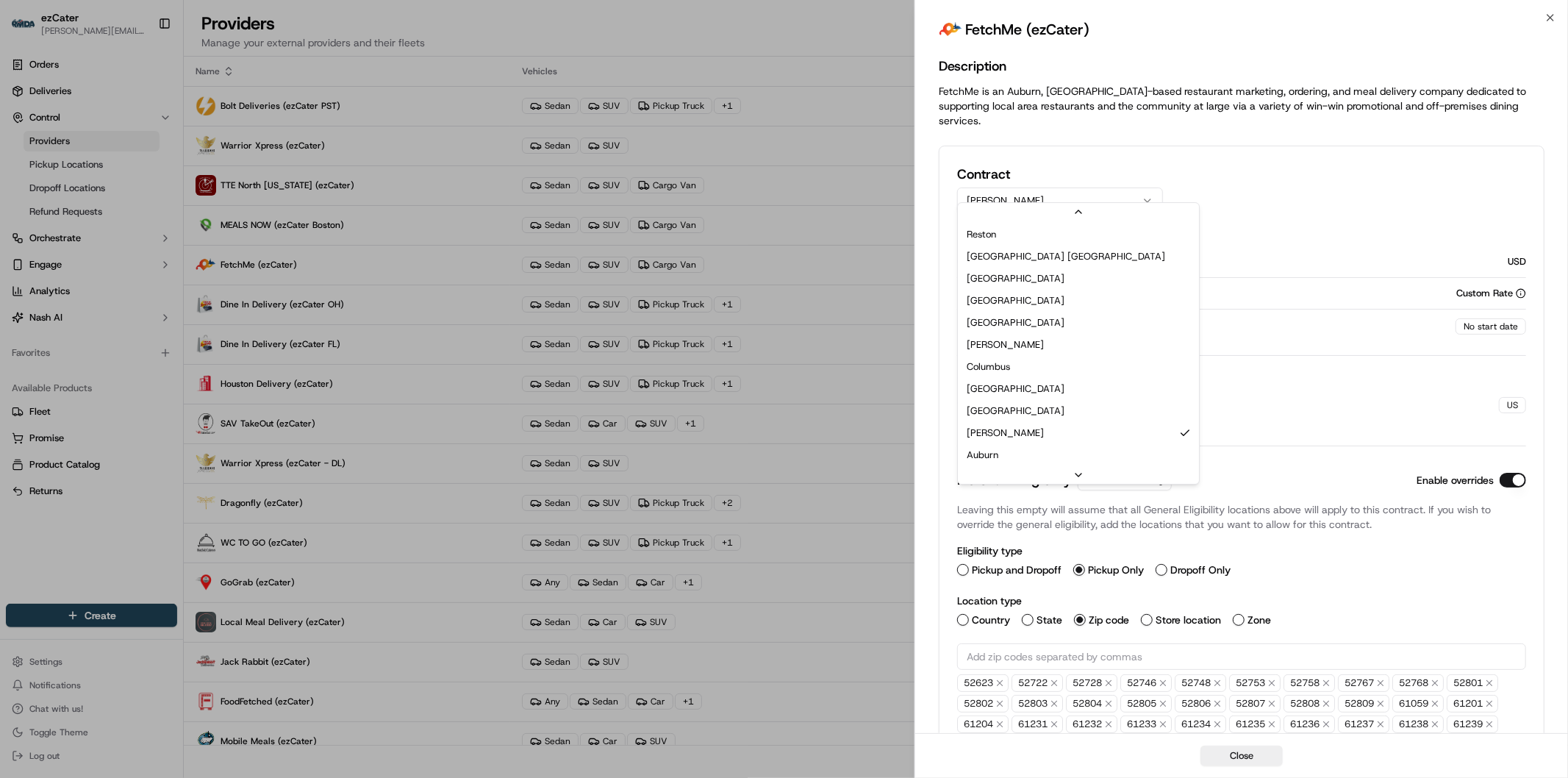
scroll to position [110, 0]
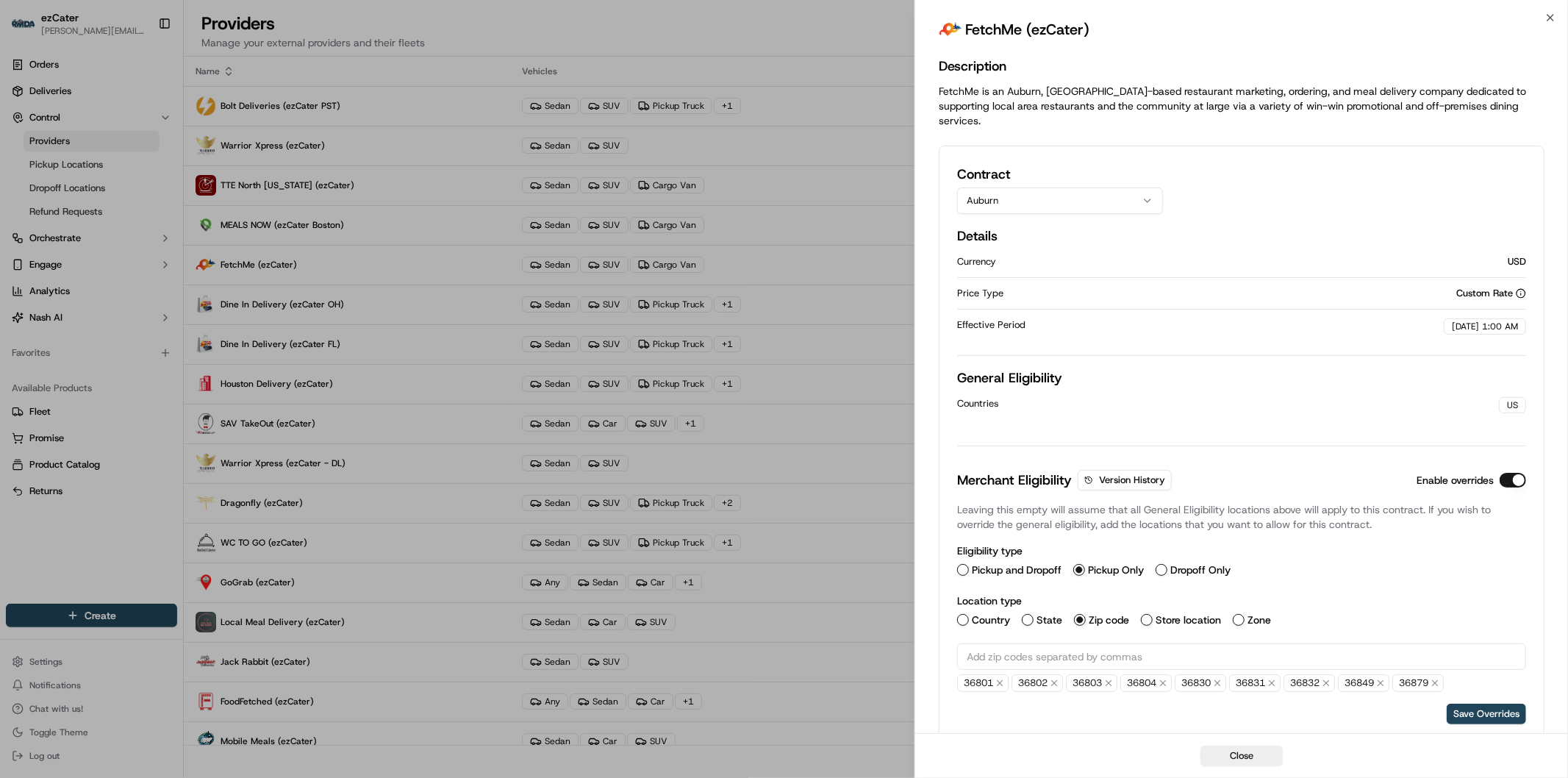
click at [1077, 187] on button "Auburn" at bounding box center [1060, 201] width 206 height 27
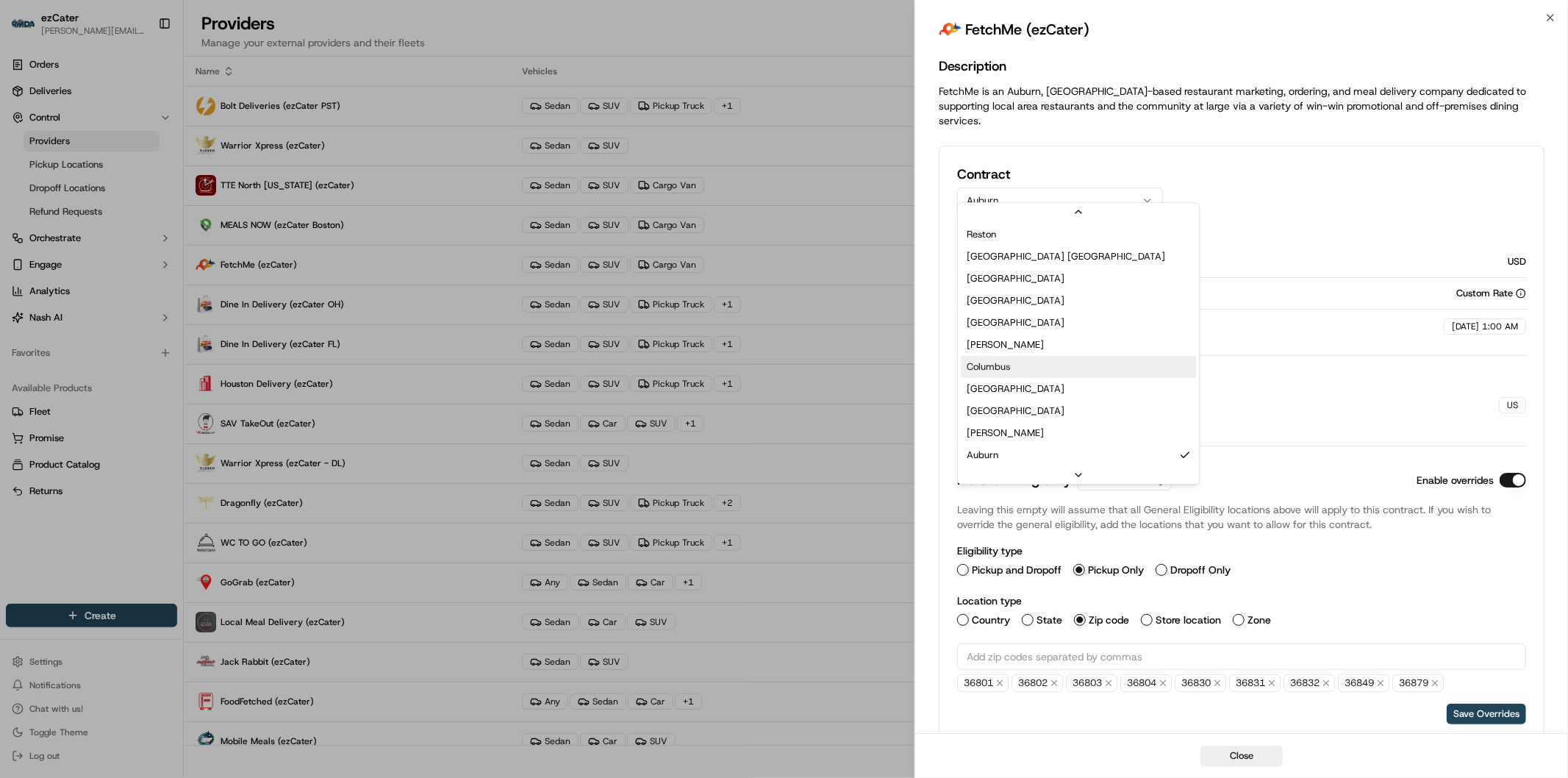
scroll to position [148, 0]
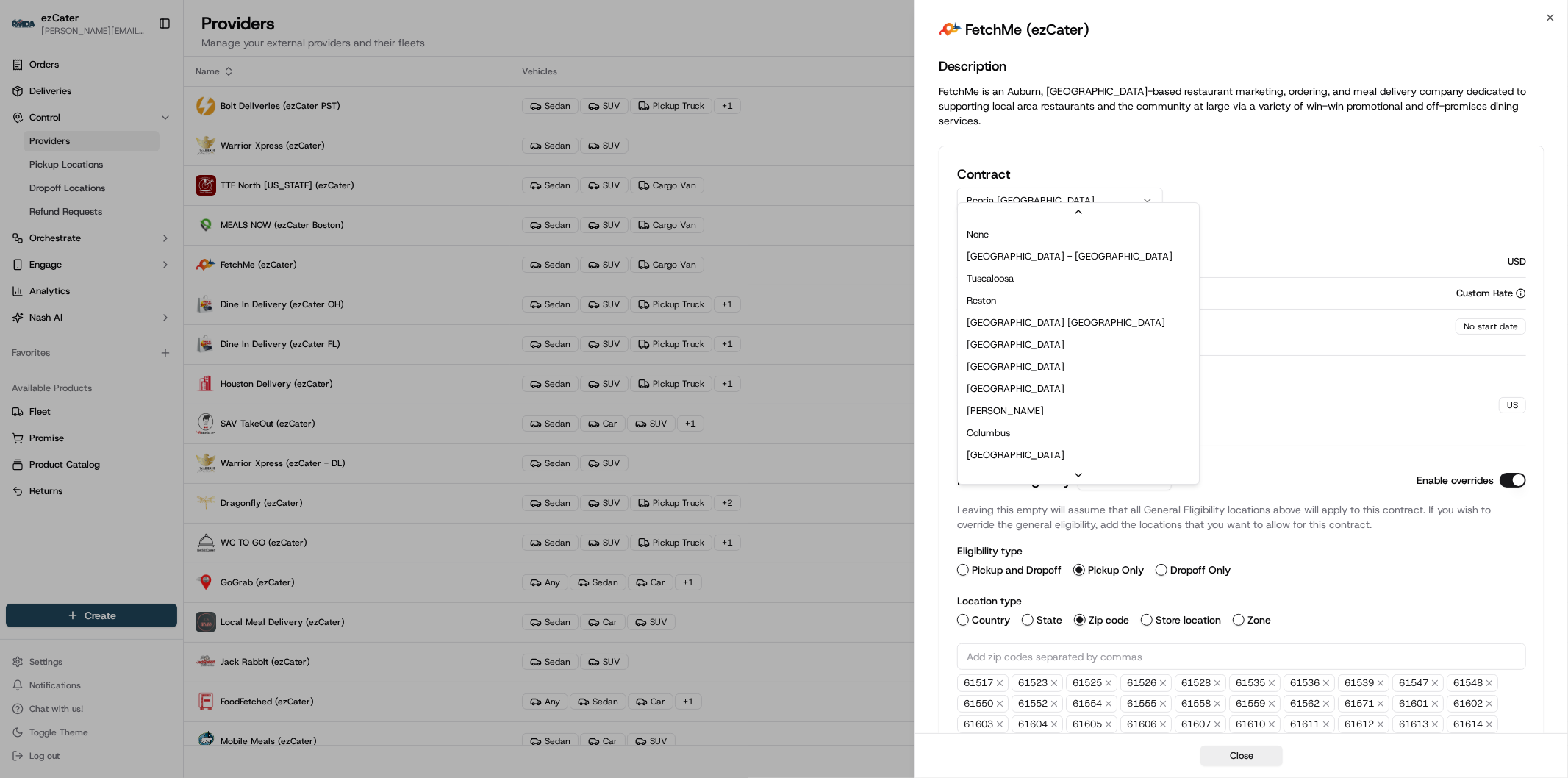
click at [1063, 194] on button "Peoria IL" at bounding box center [1060, 201] width 206 height 27
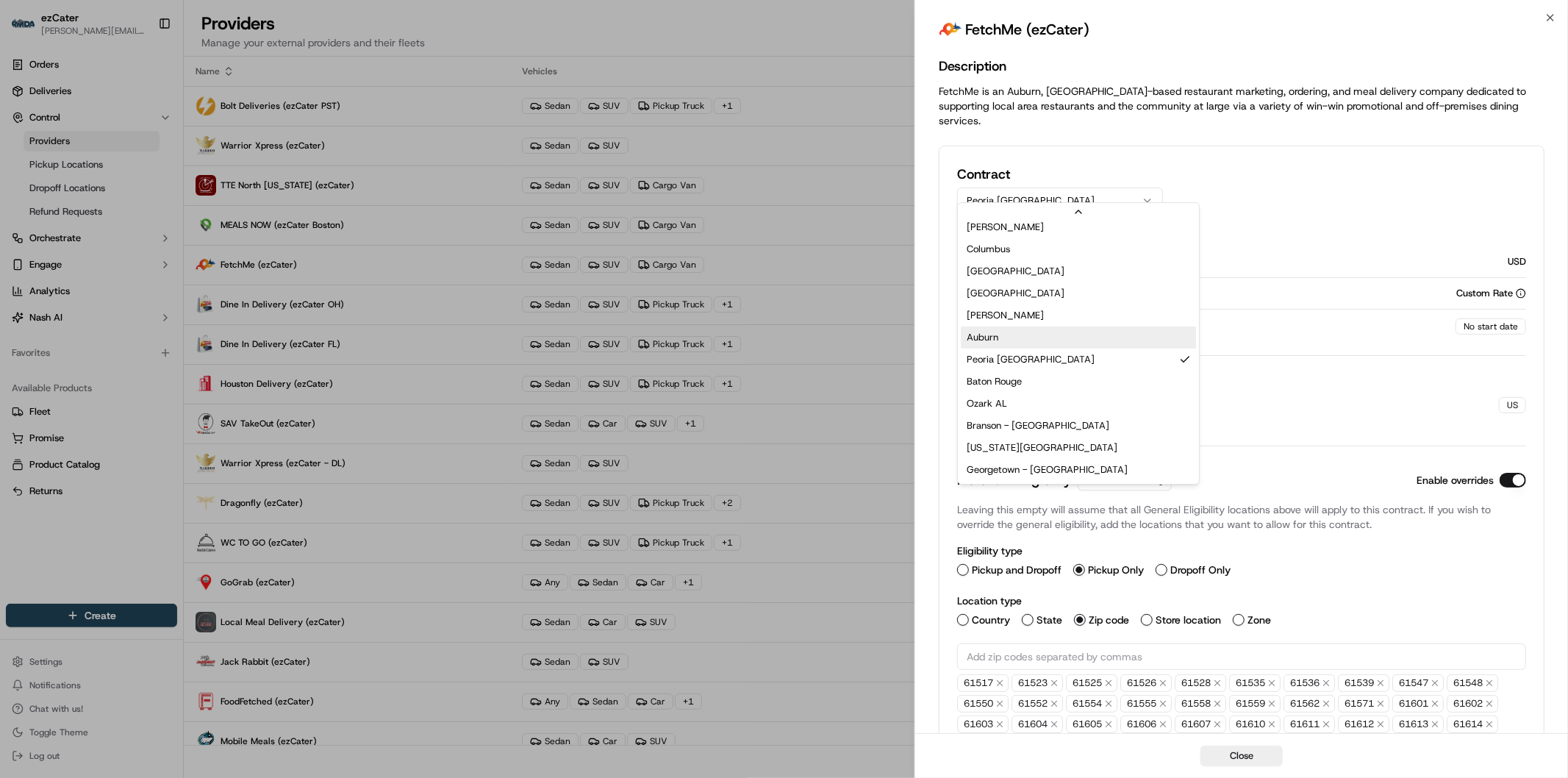
scroll to position [184, 0]
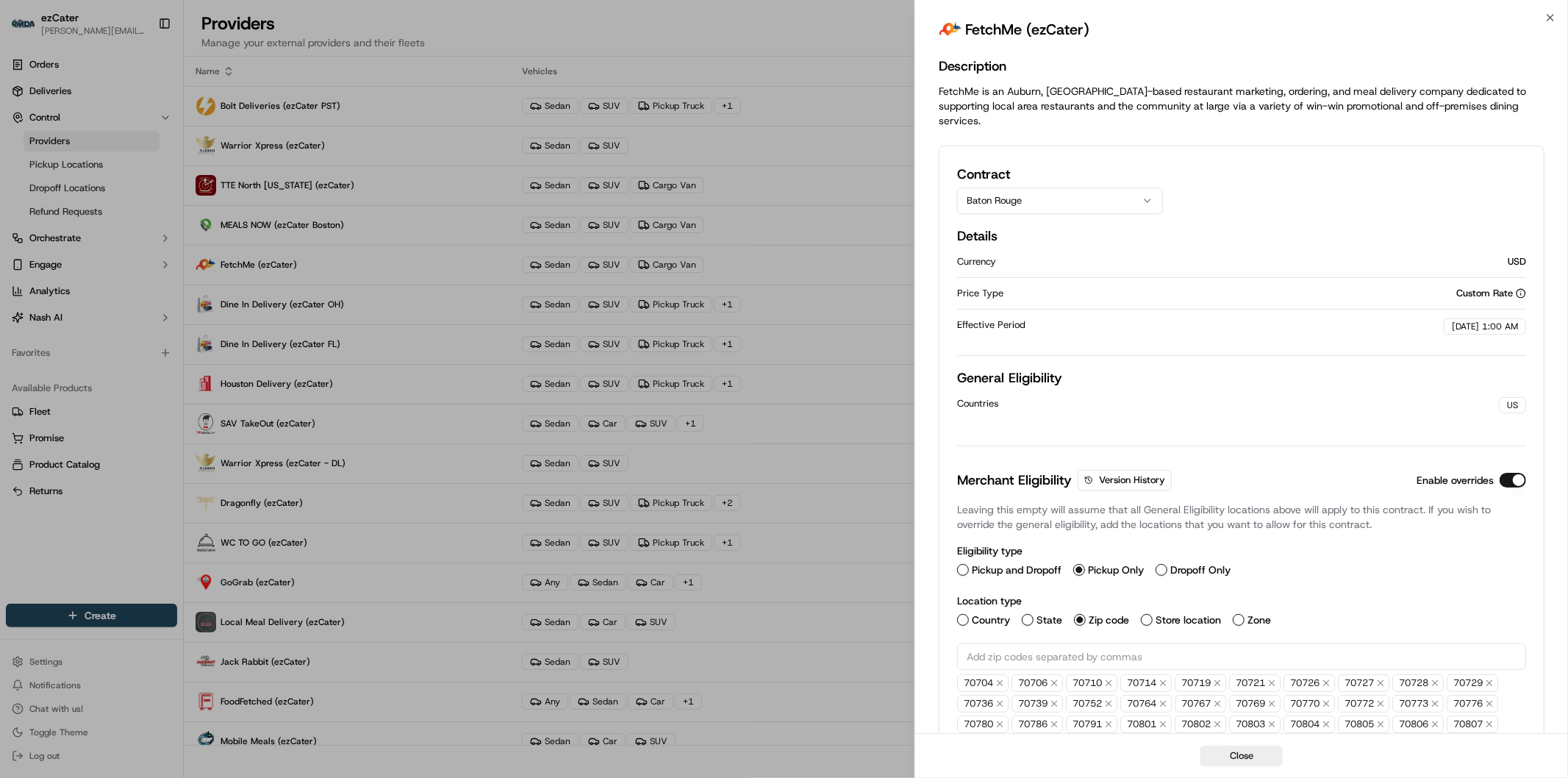
click at [1150, 195] on icon "button" at bounding box center [1148, 201] width 12 height 12
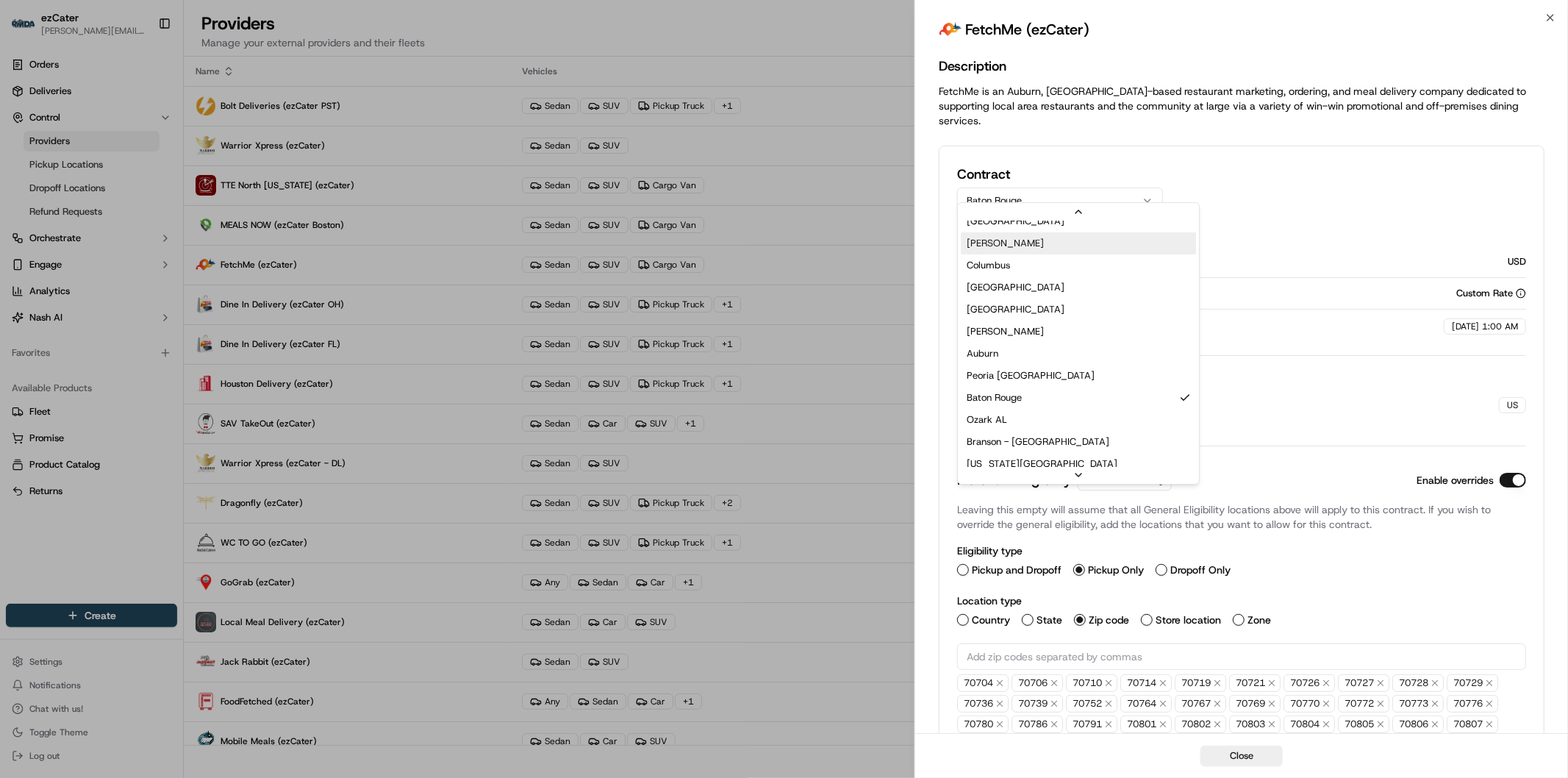
scroll to position [192, 0]
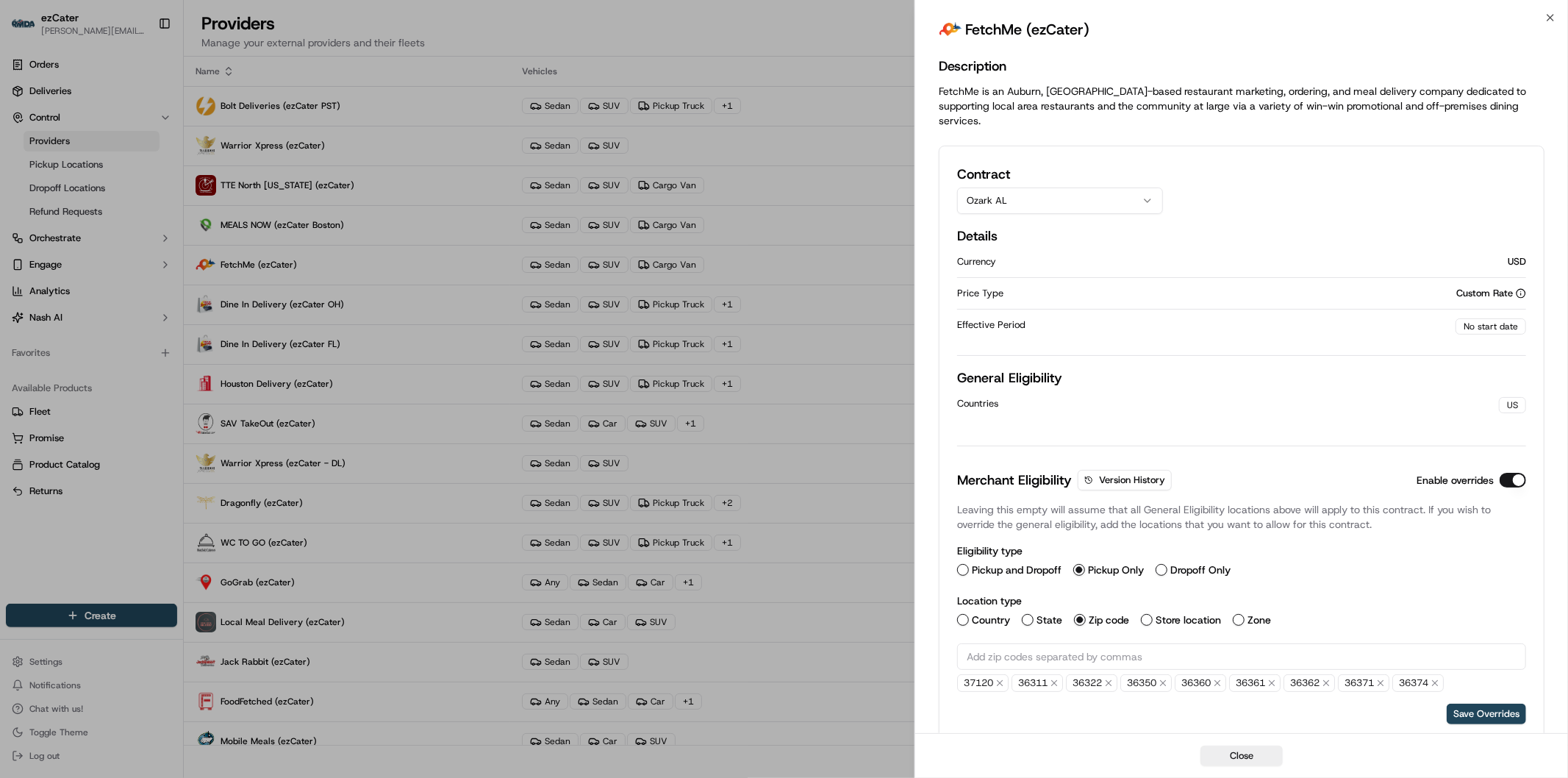
click at [1152, 195] on icon "button" at bounding box center [1148, 201] width 12 height 12
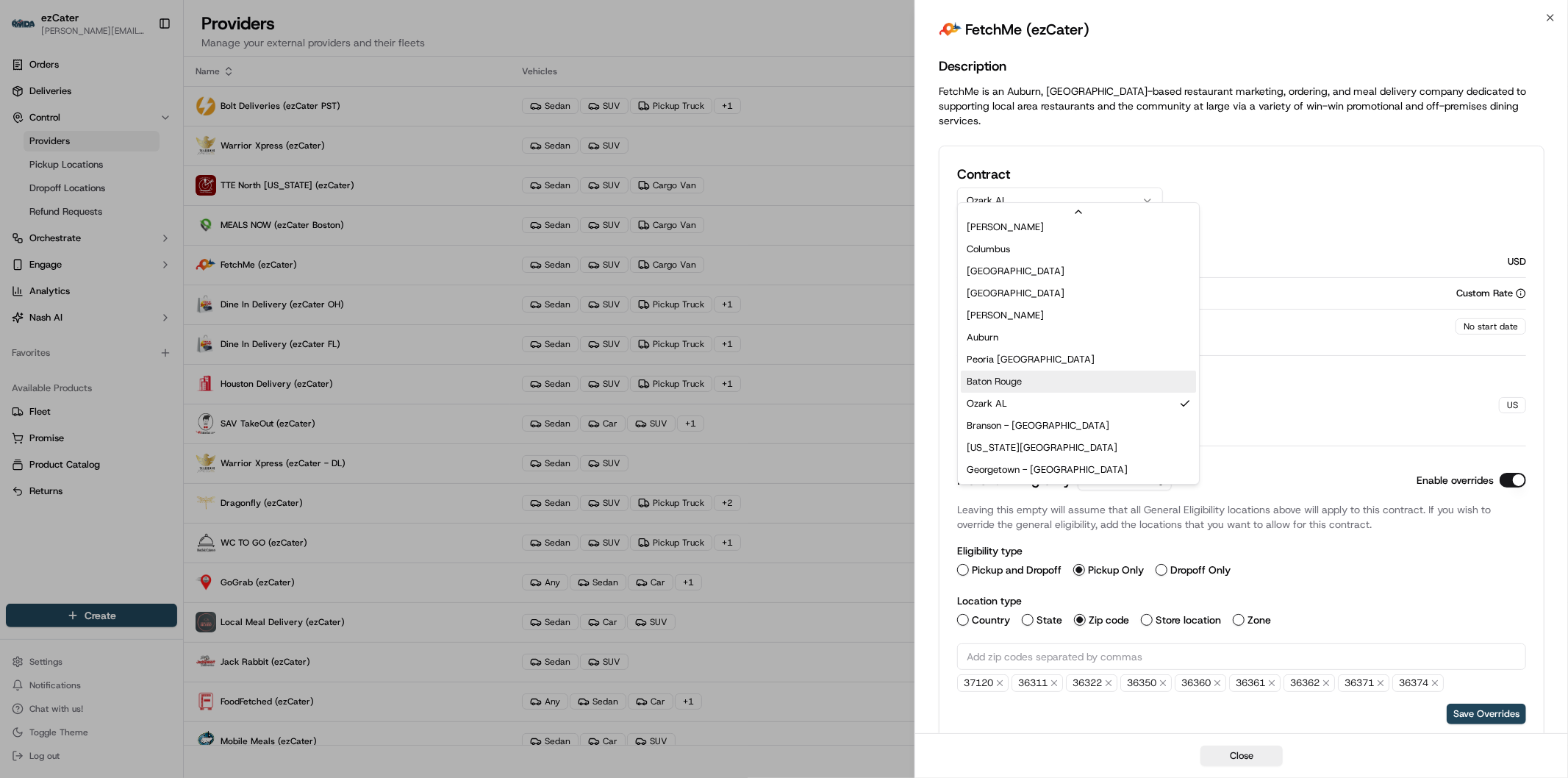
scroll to position [184, 0]
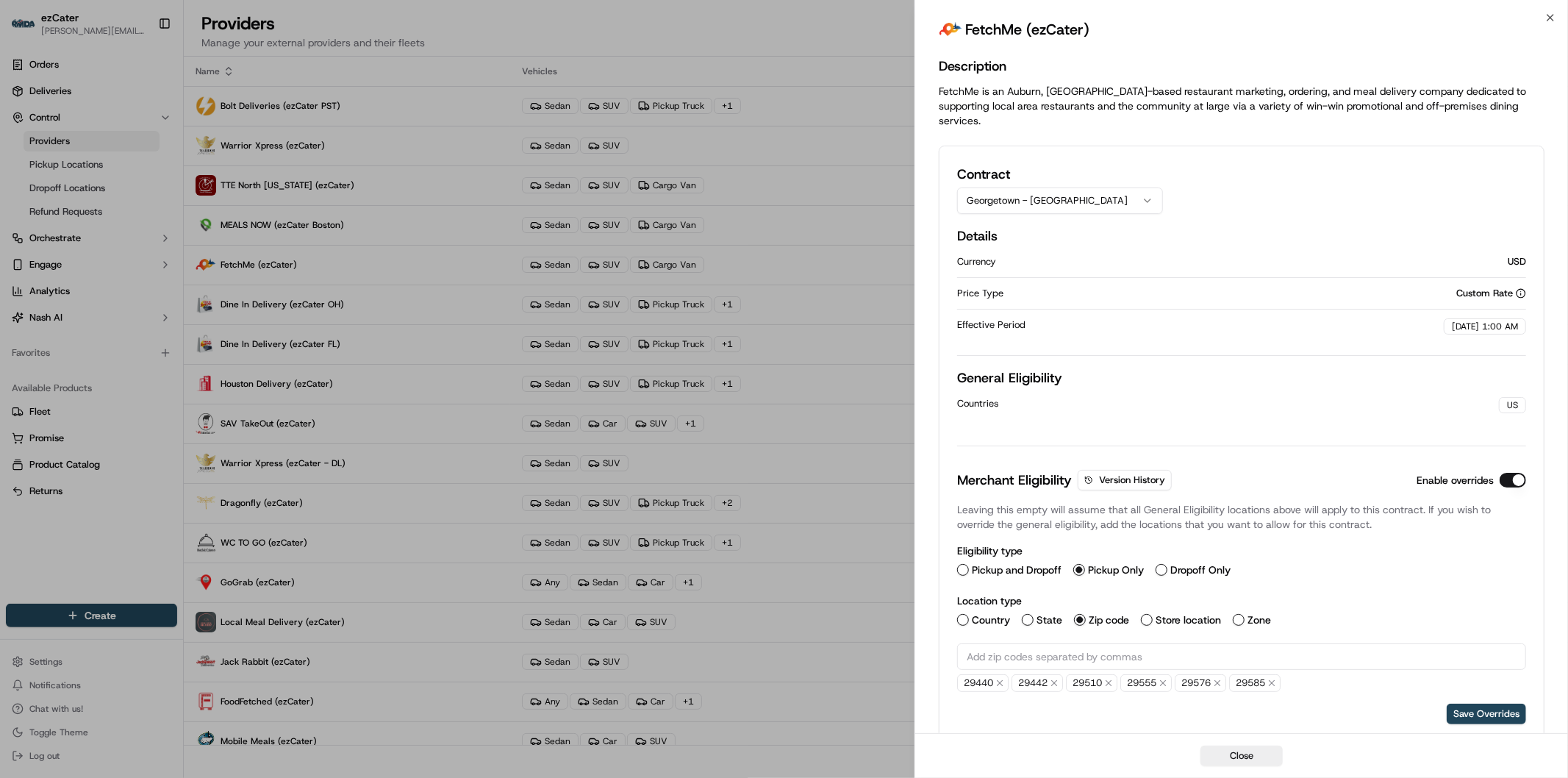
click at [1131, 187] on button "Georgetown - SC" at bounding box center [1060, 201] width 206 height 27
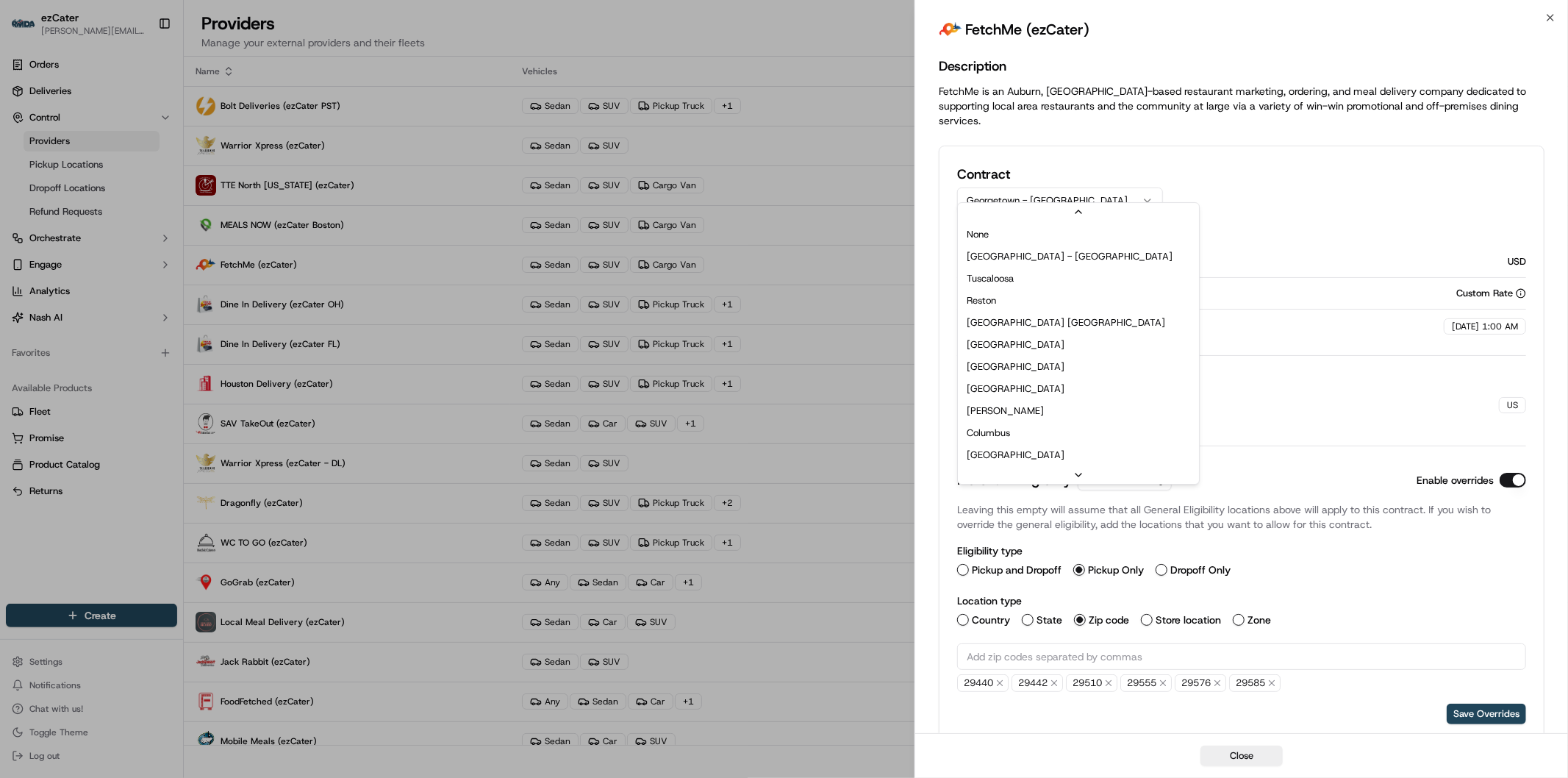
scroll to position [198, 0]
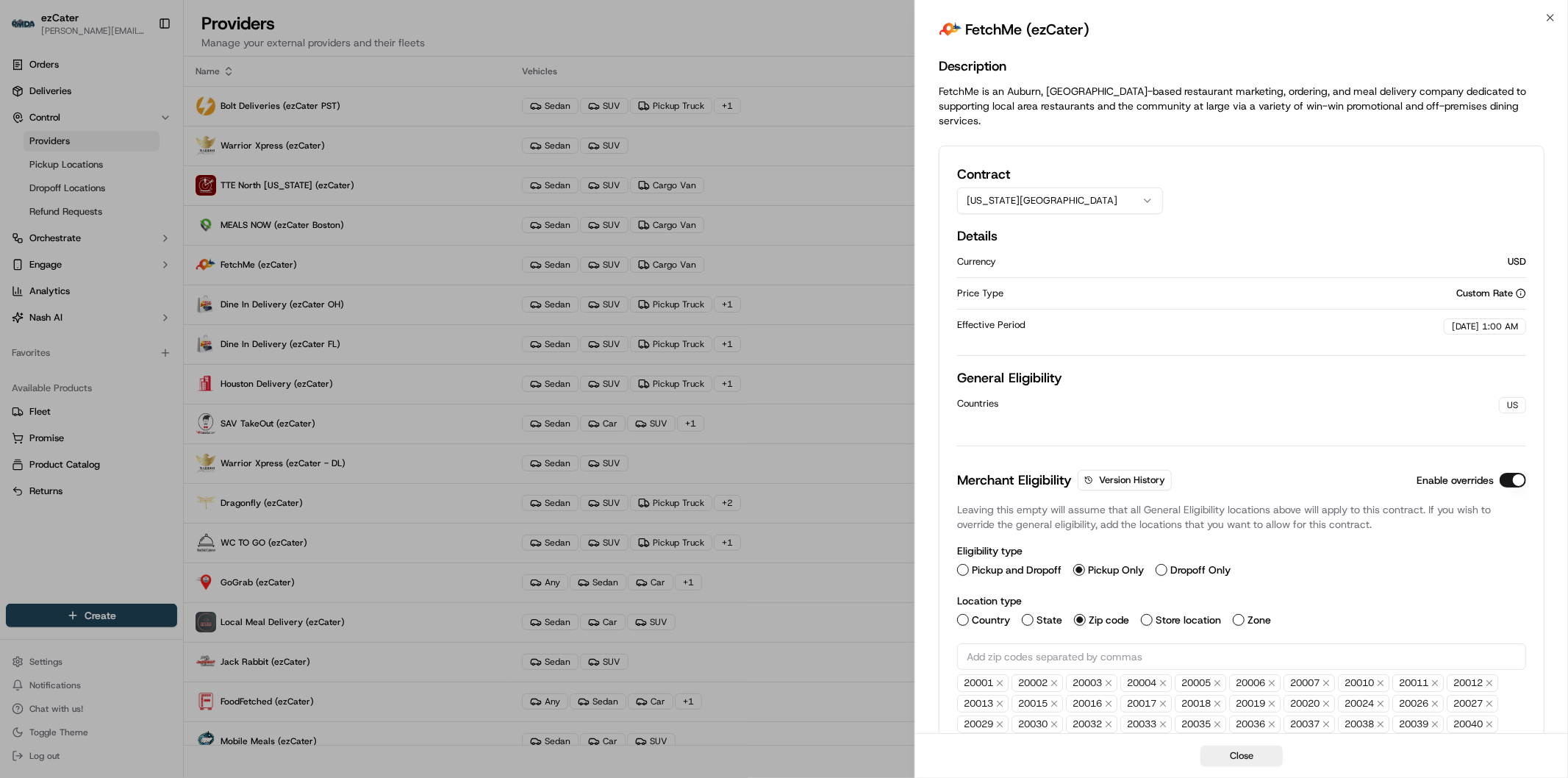
click at [1149, 195] on icon "button" at bounding box center [1148, 201] width 12 height 12
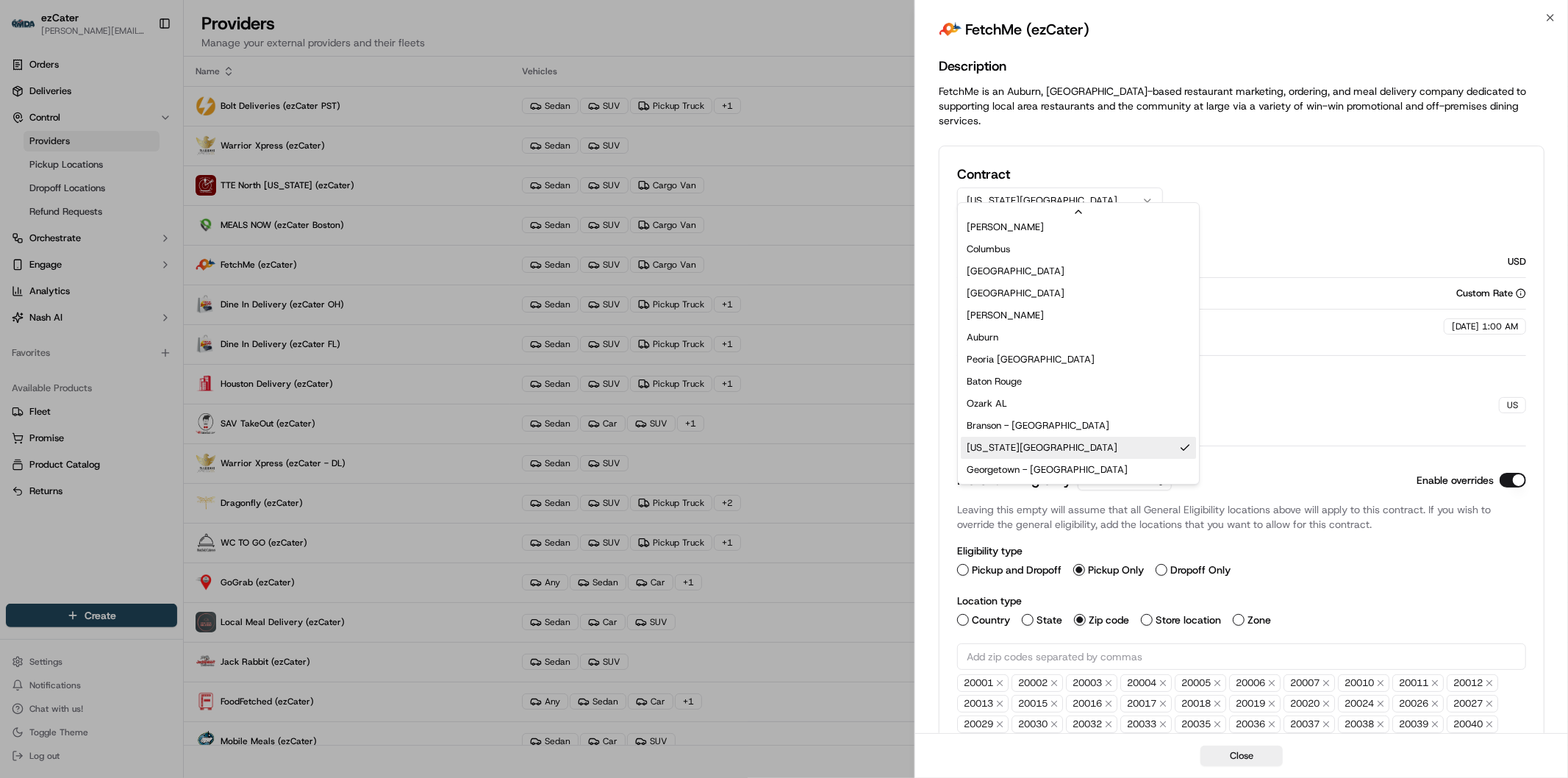
scroll to position [184, 0]
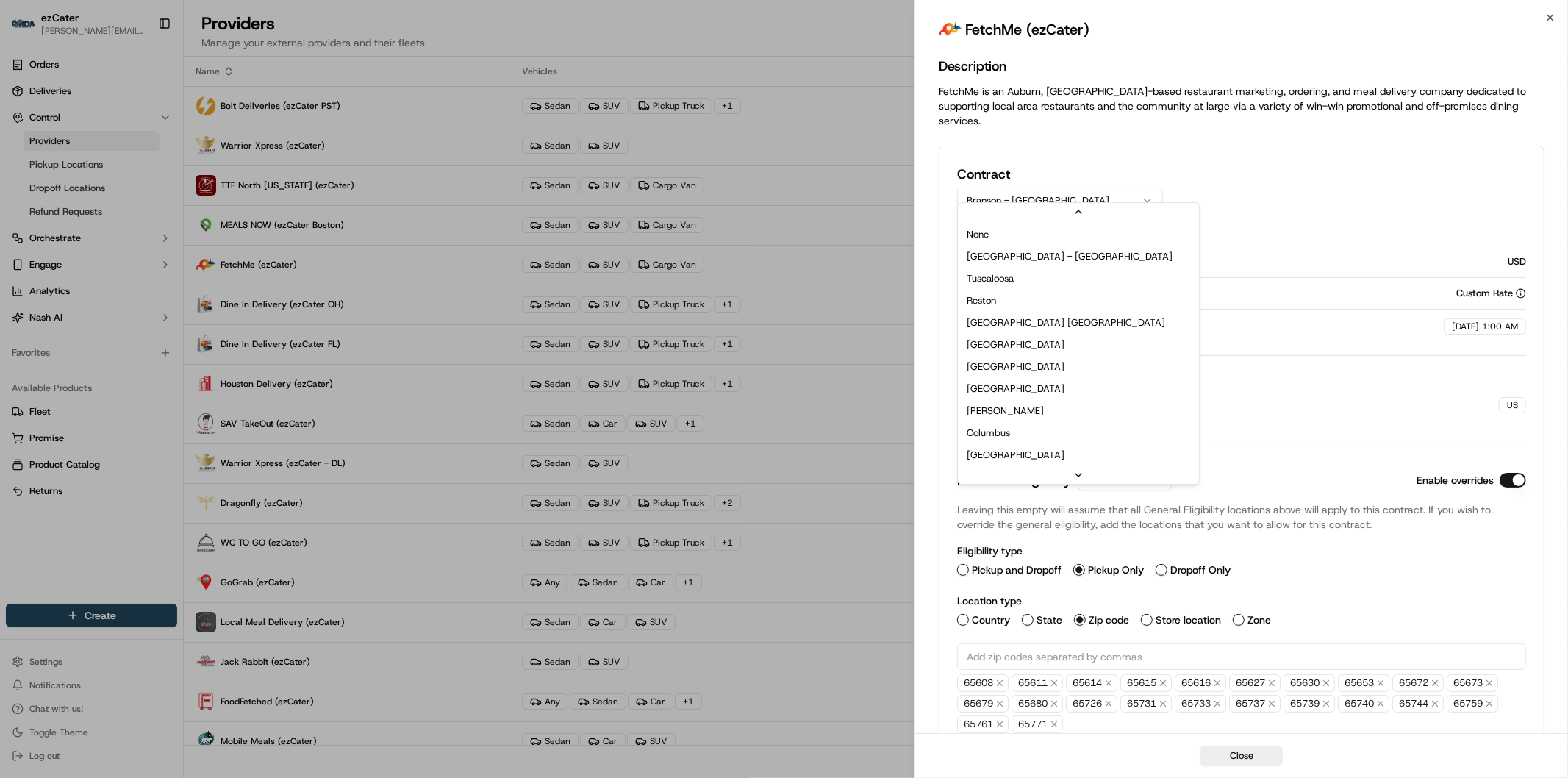
click at [1083, 191] on button "Branson - MO" at bounding box center [1060, 201] width 206 height 27
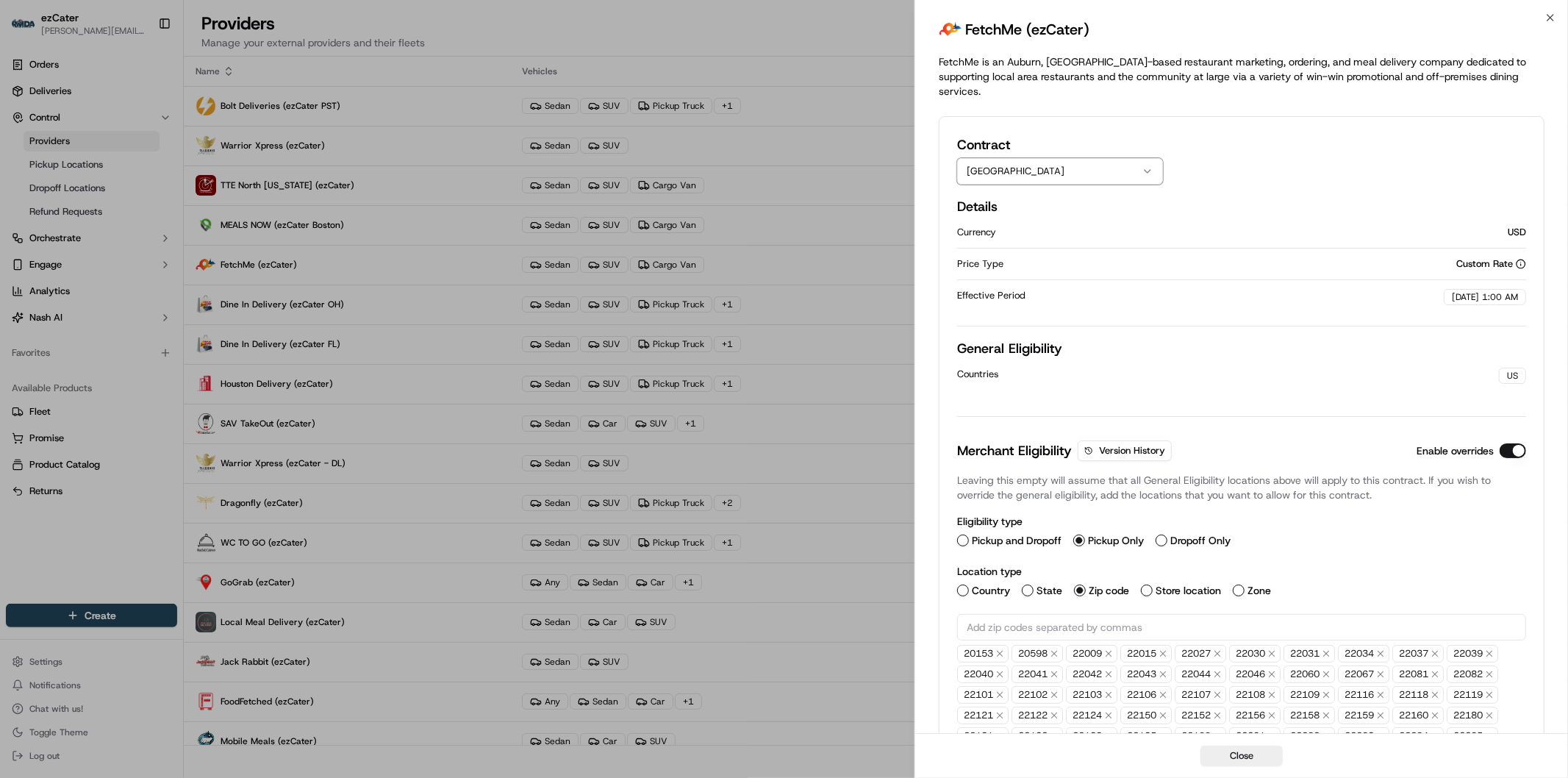
scroll to position [0, 0]
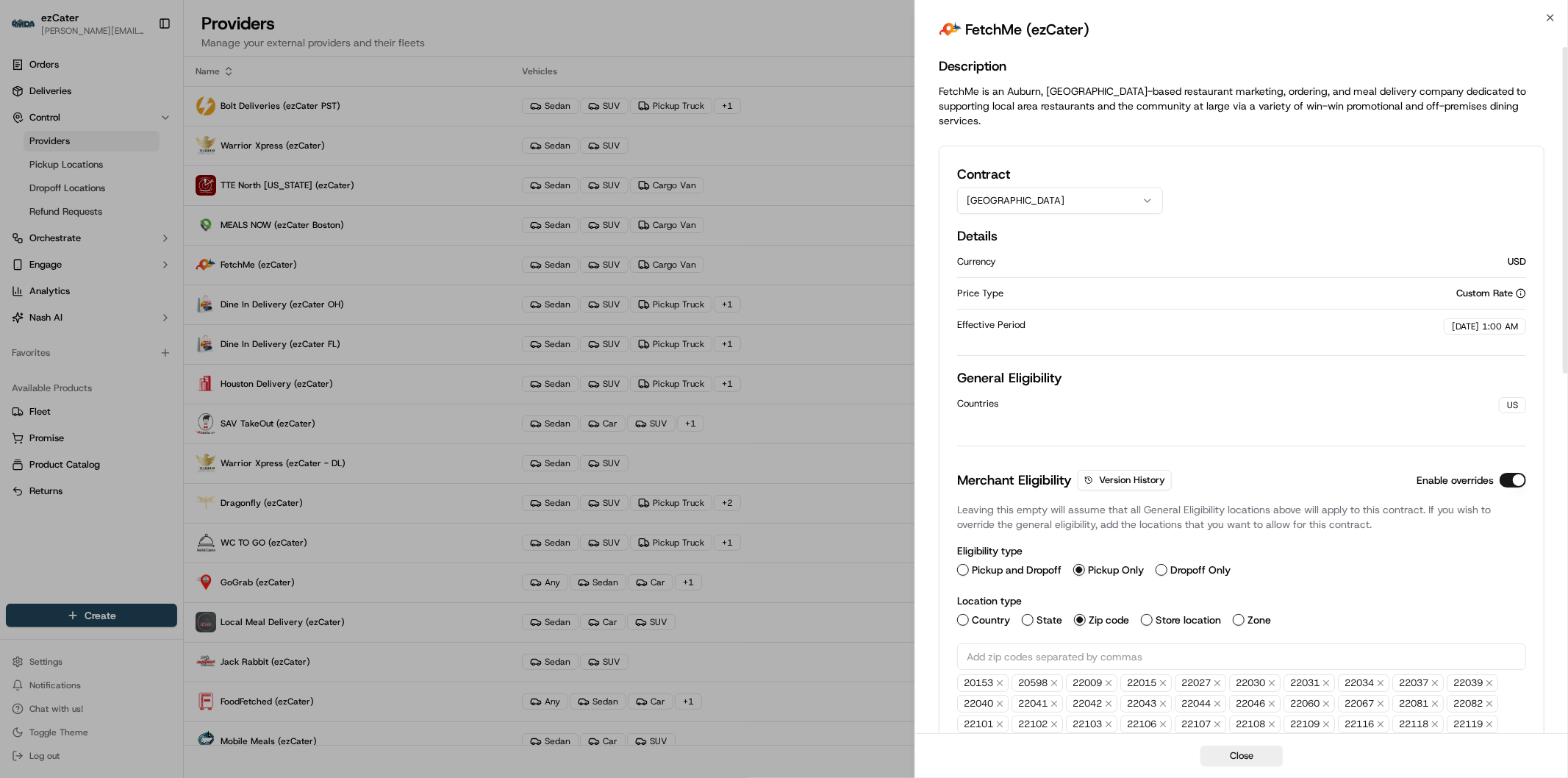
click at [1059, 187] on button "Arlington" at bounding box center [1060, 201] width 206 height 27
click at [1306, 194] on div "Contract Arlington" at bounding box center [1241, 189] width 569 height 50
